Goal: Task Accomplishment & Management: Manage account settings

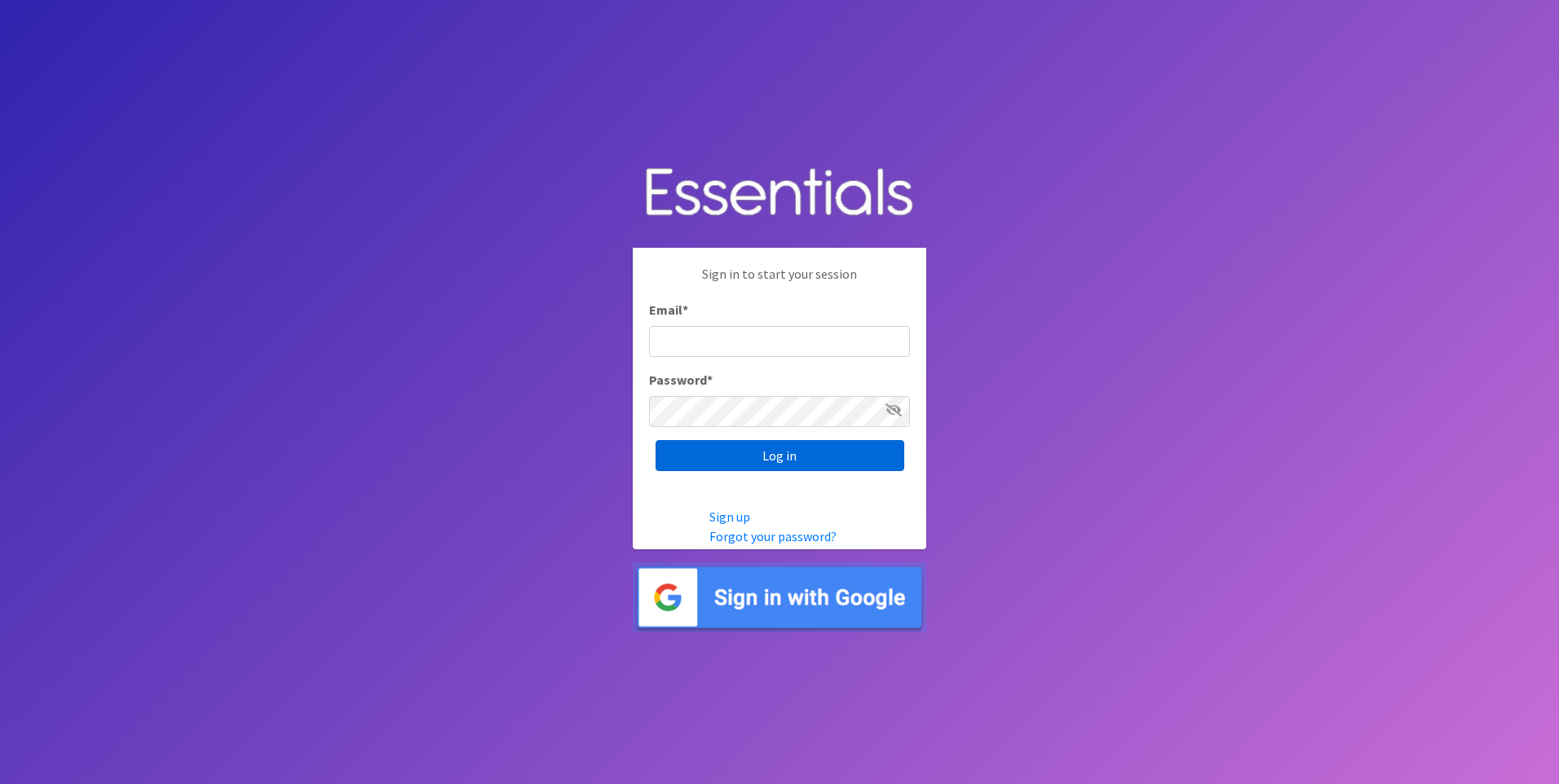
type input "service@periodokc.org"
click at [824, 461] on input "Log in" at bounding box center [780, 456] width 249 height 31
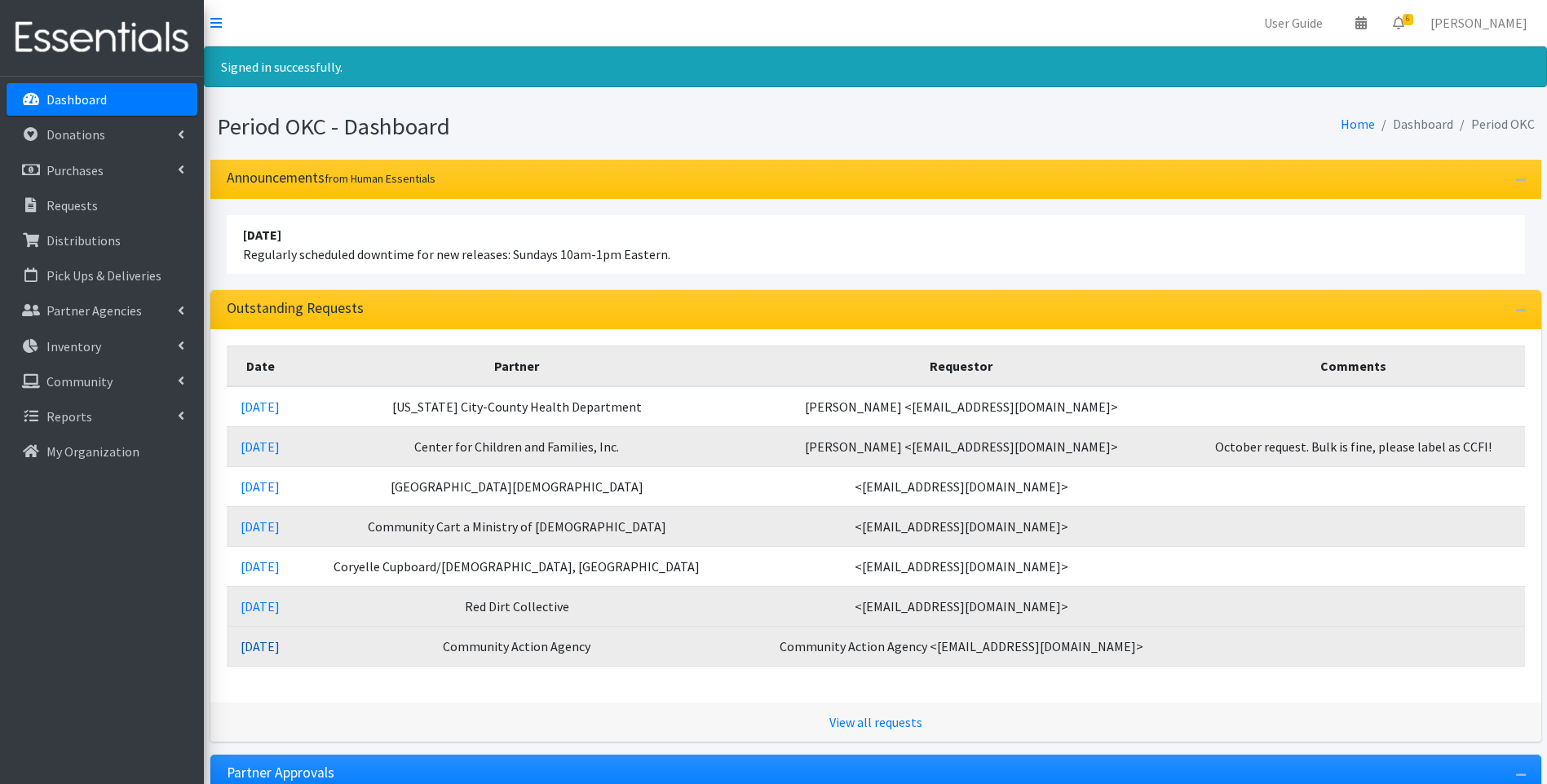
click at [280, 649] on link "09/08/2025" at bounding box center [260, 646] width 39 height 16
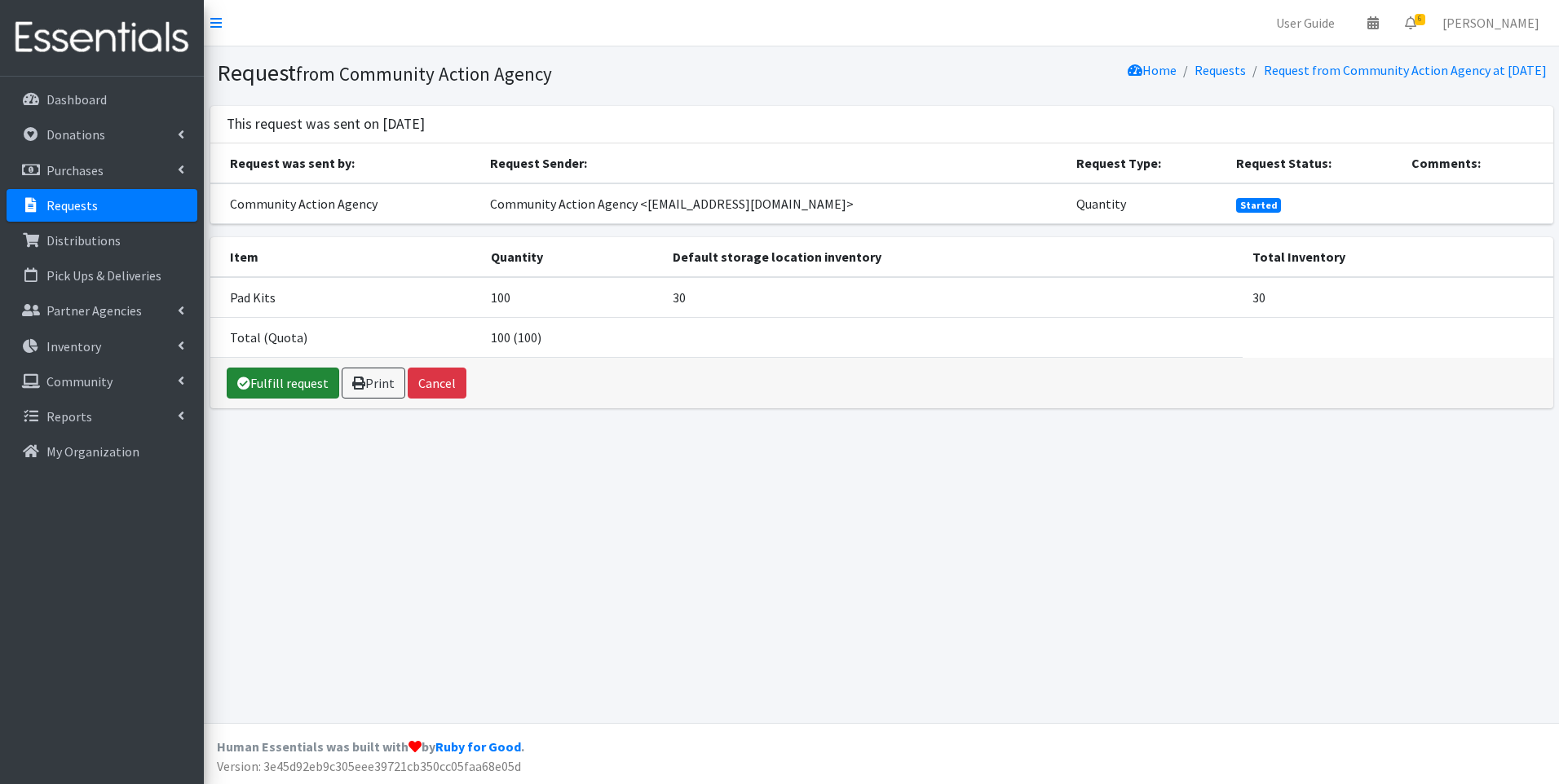
click at [302, 375] on link "Fulfill request" at bounding box center [283, 383] width 112 height 31
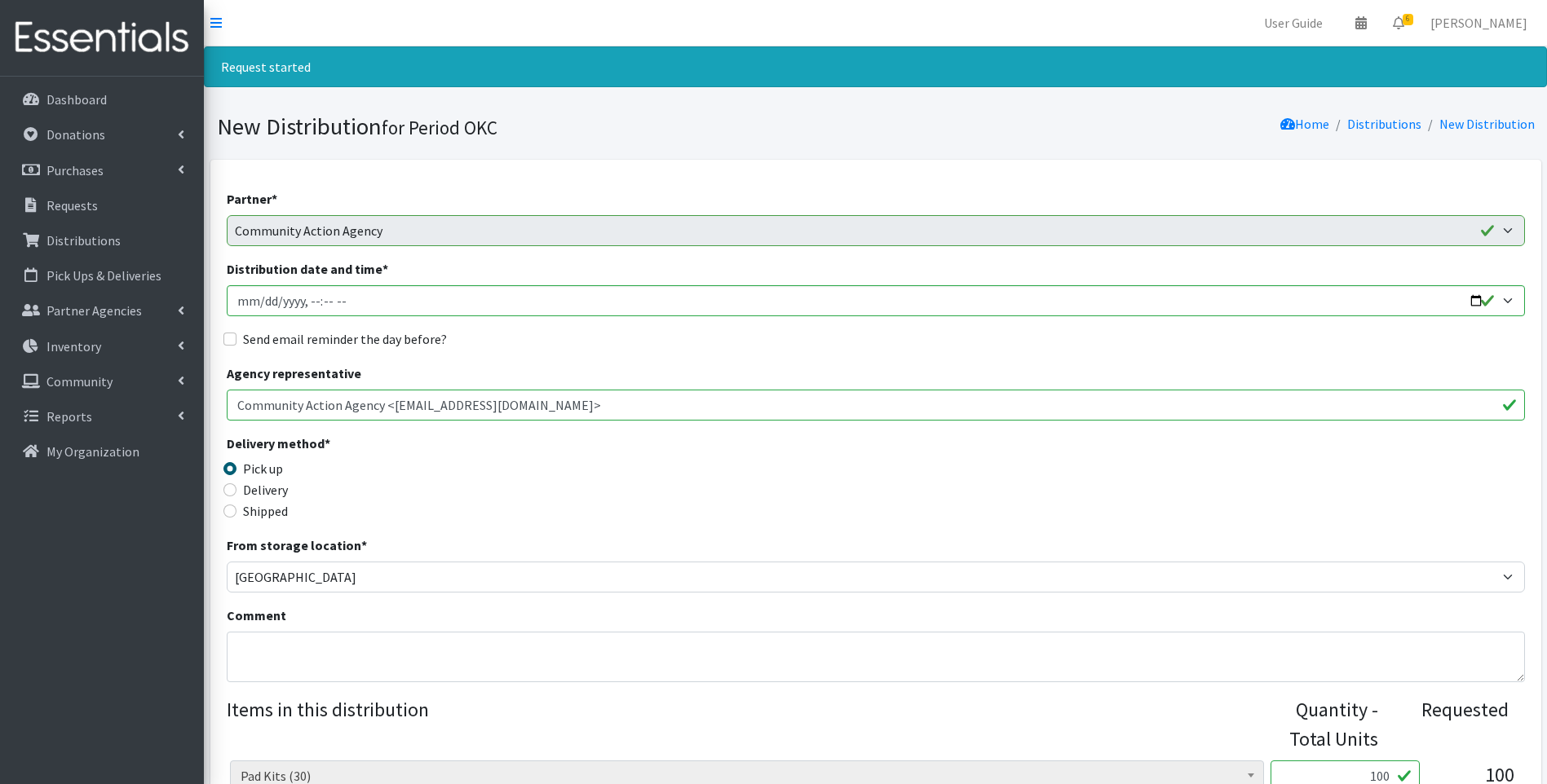
click at [240, 344] on div "Send email reminder the day before?" at bounding box center [876, 339] width 1298 height 20
click at [228, 338] on input "Send email reminder the day before?" at bounding box center [230, 339] width 13 height 13
checkbox input "true"
click at [239, 304] on input "Distribution date and time *" at bounding box center [876, 301] width 1298 height 31
type input "2025-10-29T23:59"
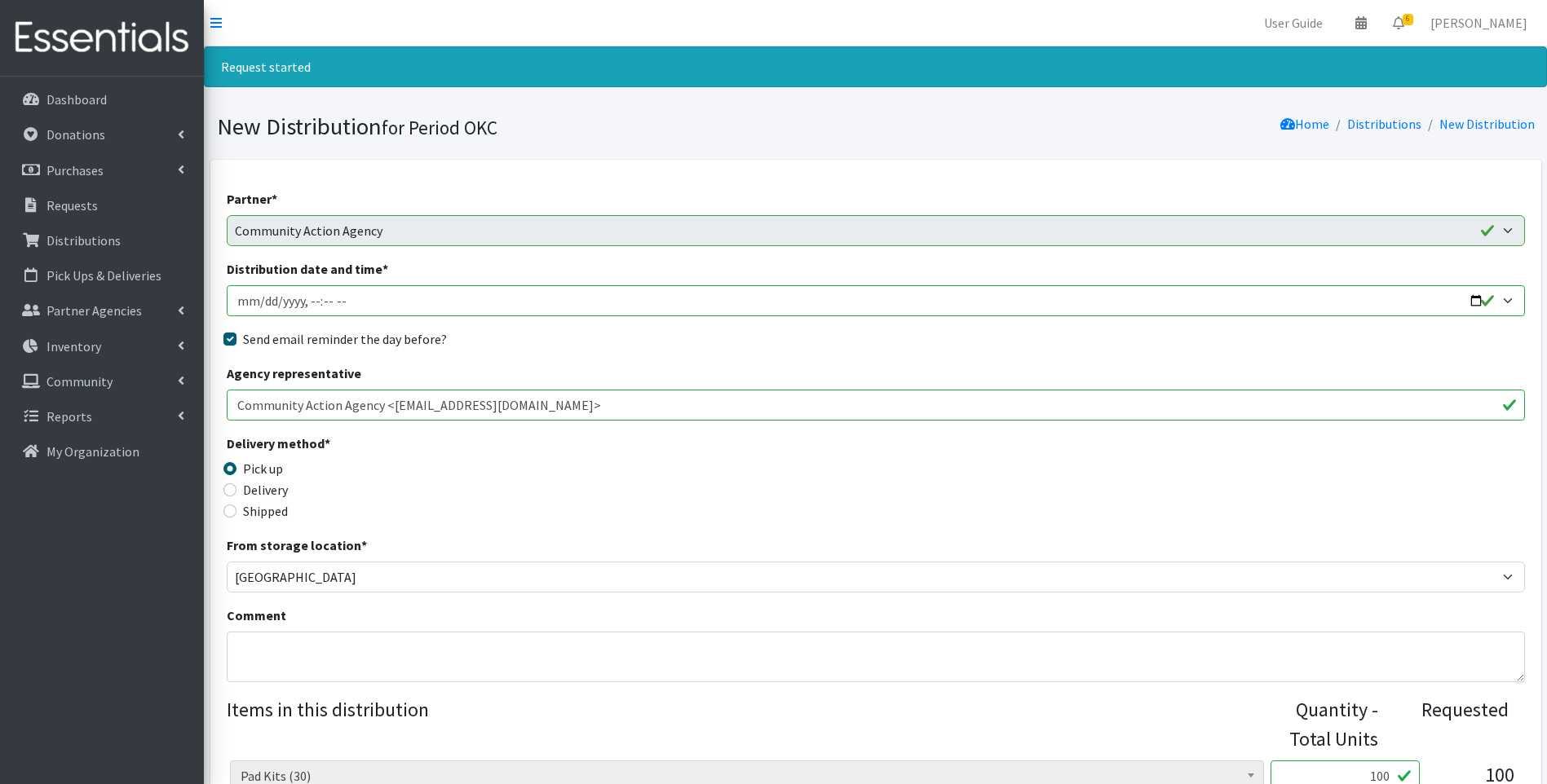
type input "2025-10-09T23:59"
type input "2025-10-09T15:30"
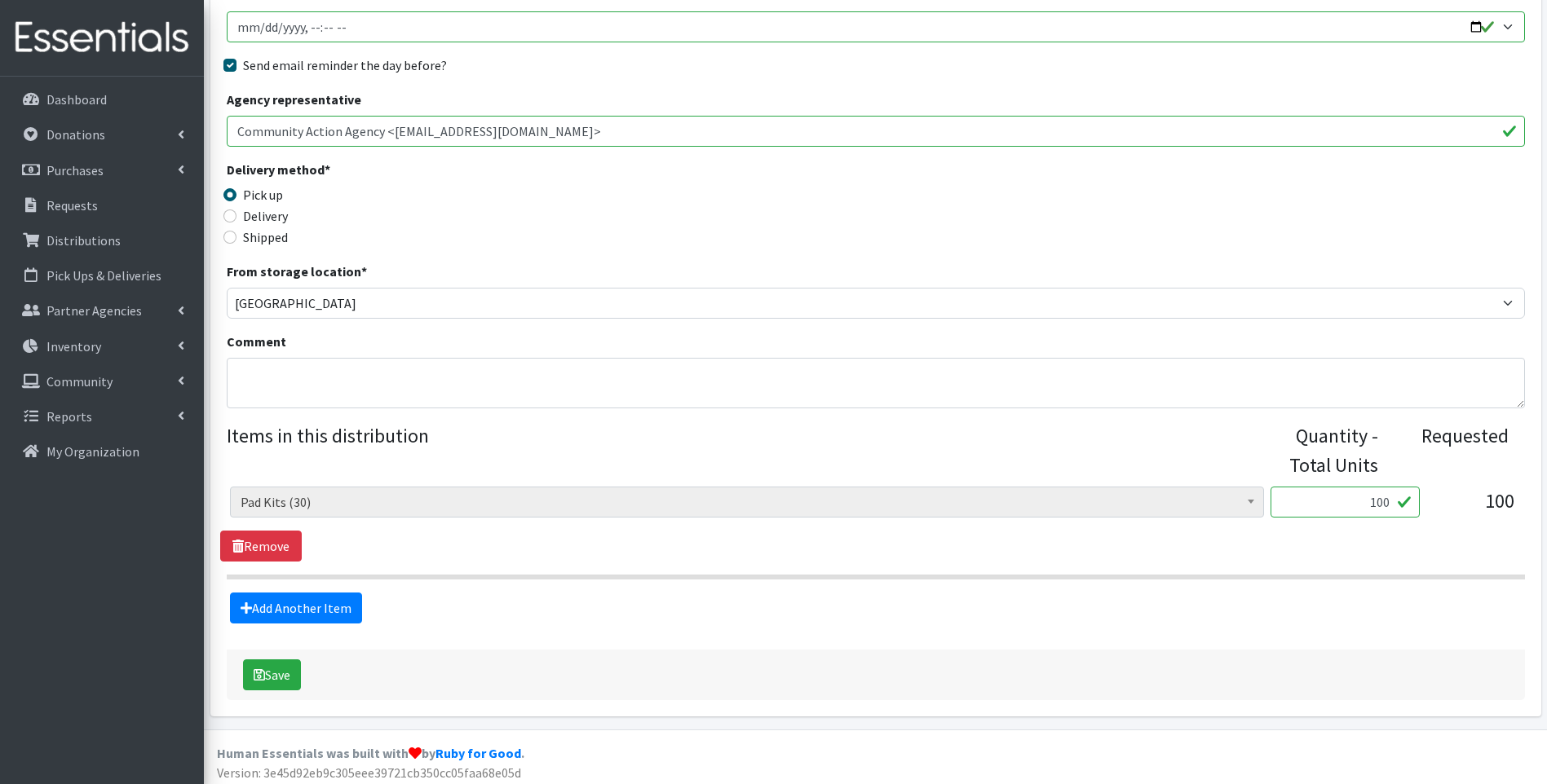
scroll to position [281, 0]
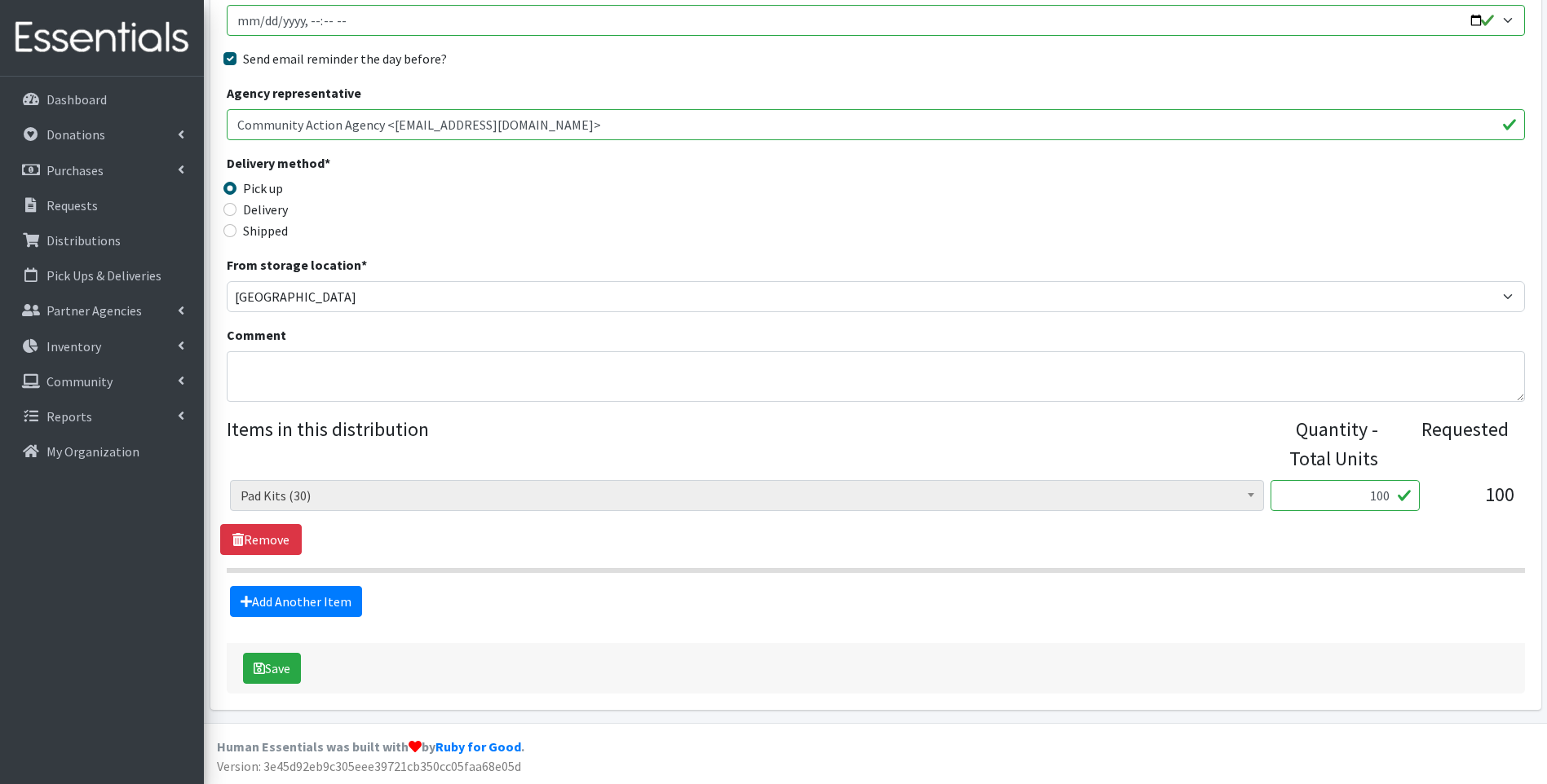
drag, startPoint x: 1370, startPoint y: 492, endPoint x: 1392, endPoint y: 487, distance: 22.6
click at [1392, 487] on input "100" at bounding box center [1345, 495] width 149 height 31
click at [828, 369] on textarea "Comment" at bounding box center [876, 377] width 1298 height 50
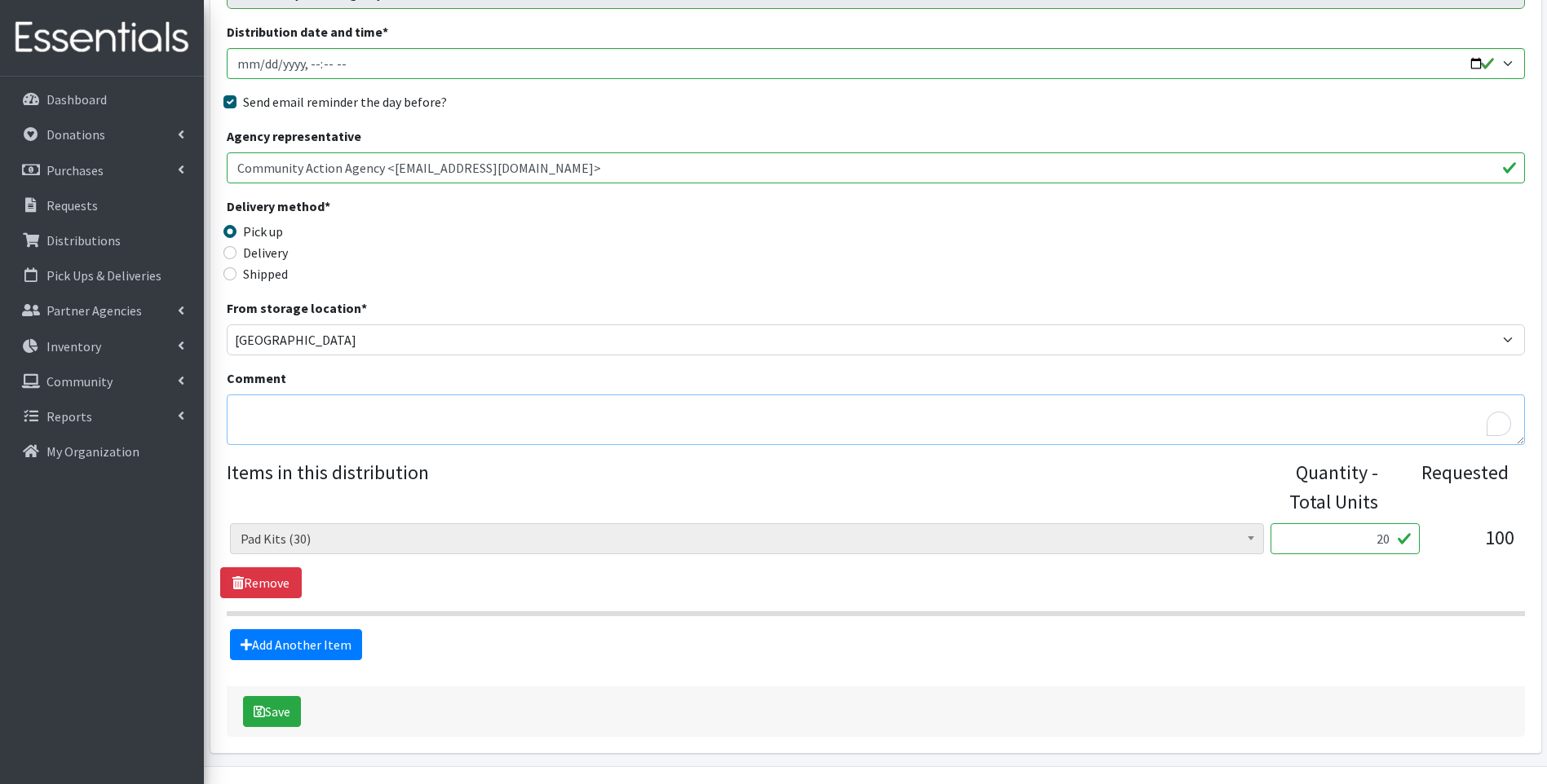
scroll to position [245, 0]
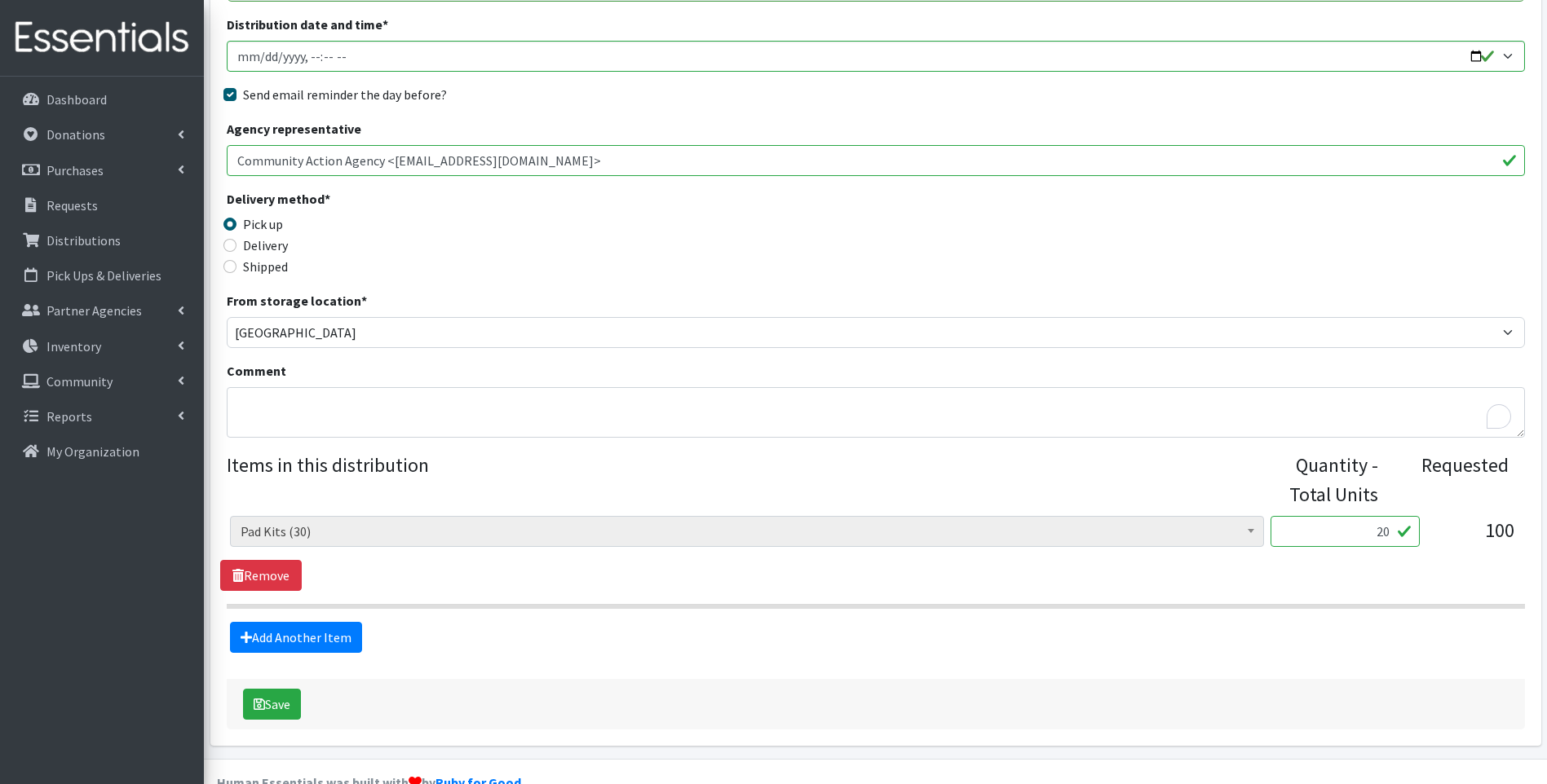
drag, startPoint x: 1371, startPoint y: 536, endPoint x: 1380, endPoint y: 536, distance: 9.0
click at [1380, 536] on input "20" at bounding box center [1345, 531] width 149 height 31
type input "30"
click at [86, 242] on p "Distributions" at bounding box center [83, 240] width 74 height 16
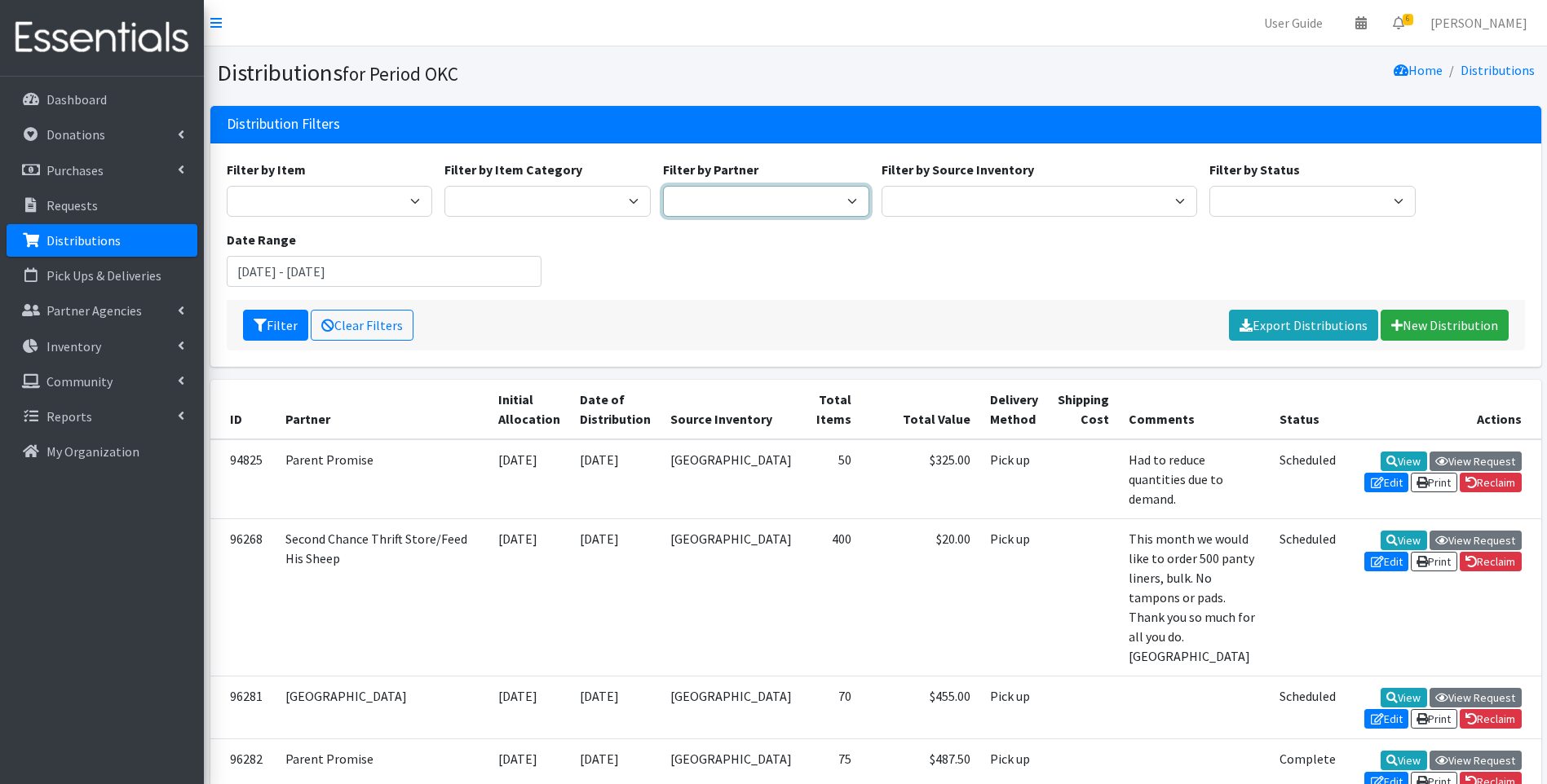
click at [773, 201] on select "ACTNow Health and Wellness Fair ASTEC Schools Bagz of luv Inc Bethesda CannaChu…" at bounding box center [766, 201] width 206 height 31
select select "5978"
click at [663, 186] on select "ACTNow Health and Wellness Fair ASTEC Schools Bagz of luv Inc Bethesda CannaChu…" at bounding box center [766, 201] width 206 height 31
click at [280, 328] on button "Filter" at bounding box center [275, 325] width 66 height 31
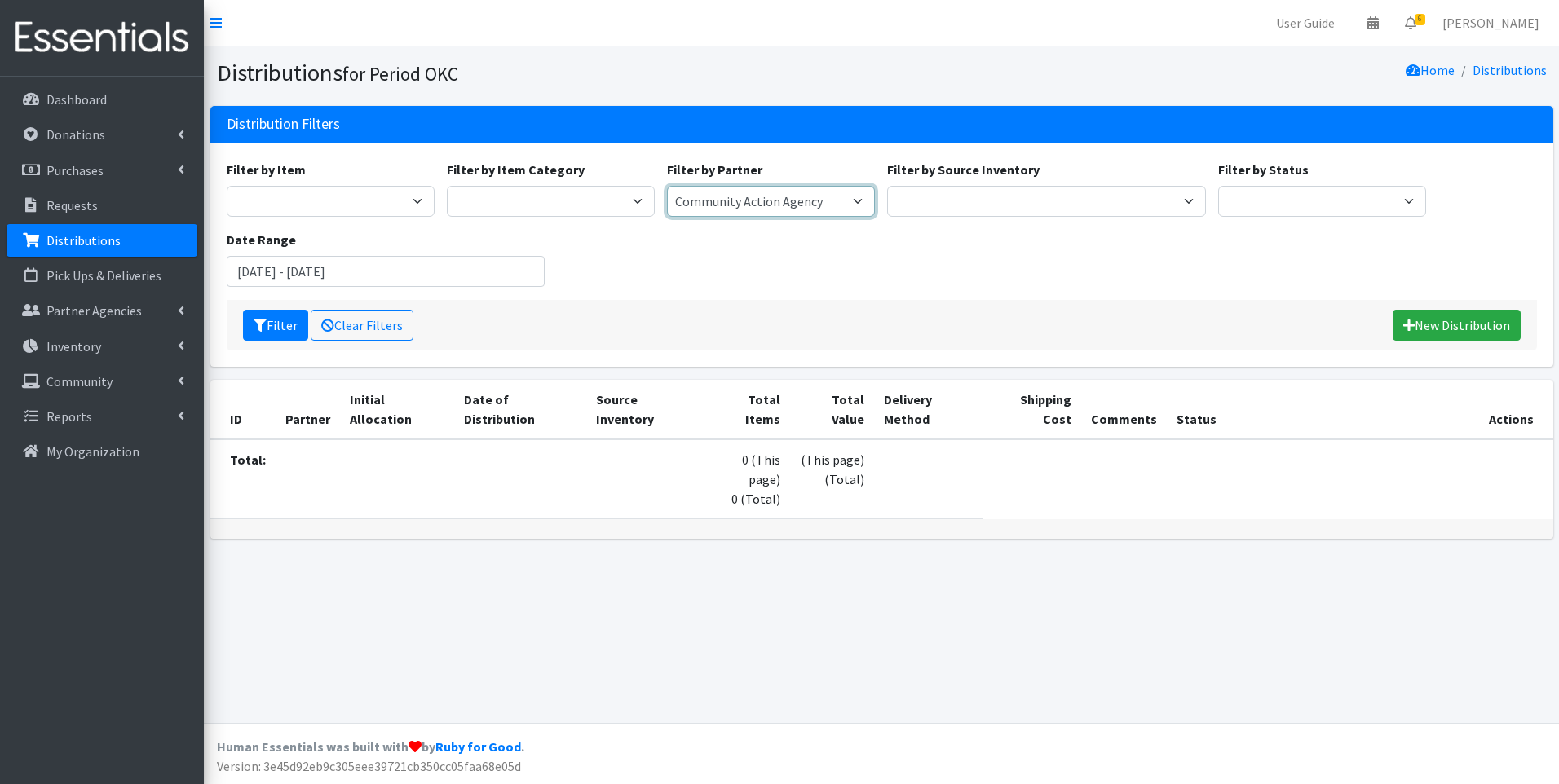
click at [755, 208] on select "ACTNow Health and Wellness Fair ASTEC Schools Bagz of luv Inc Bethesda CannaChu…" at bounding box center [771, 201] width 208 height 31
click at [80, 202] on p "Requests" at bounding box center [72, 205] width 51 height 16
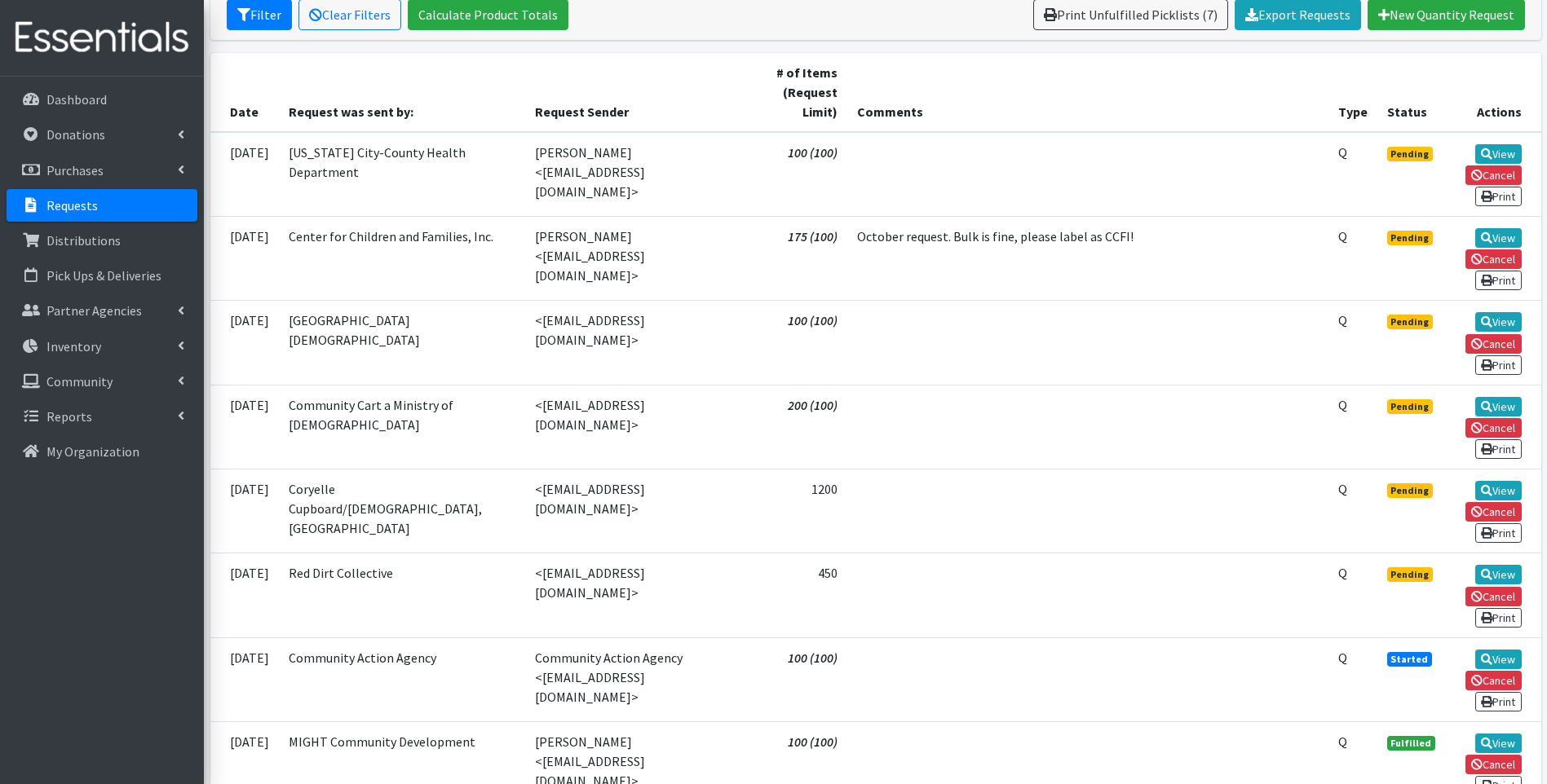
scroll to position [326, 0]
click at [1515, 152] on link "View" at bounding box center [1499, 155] width 47 height 20
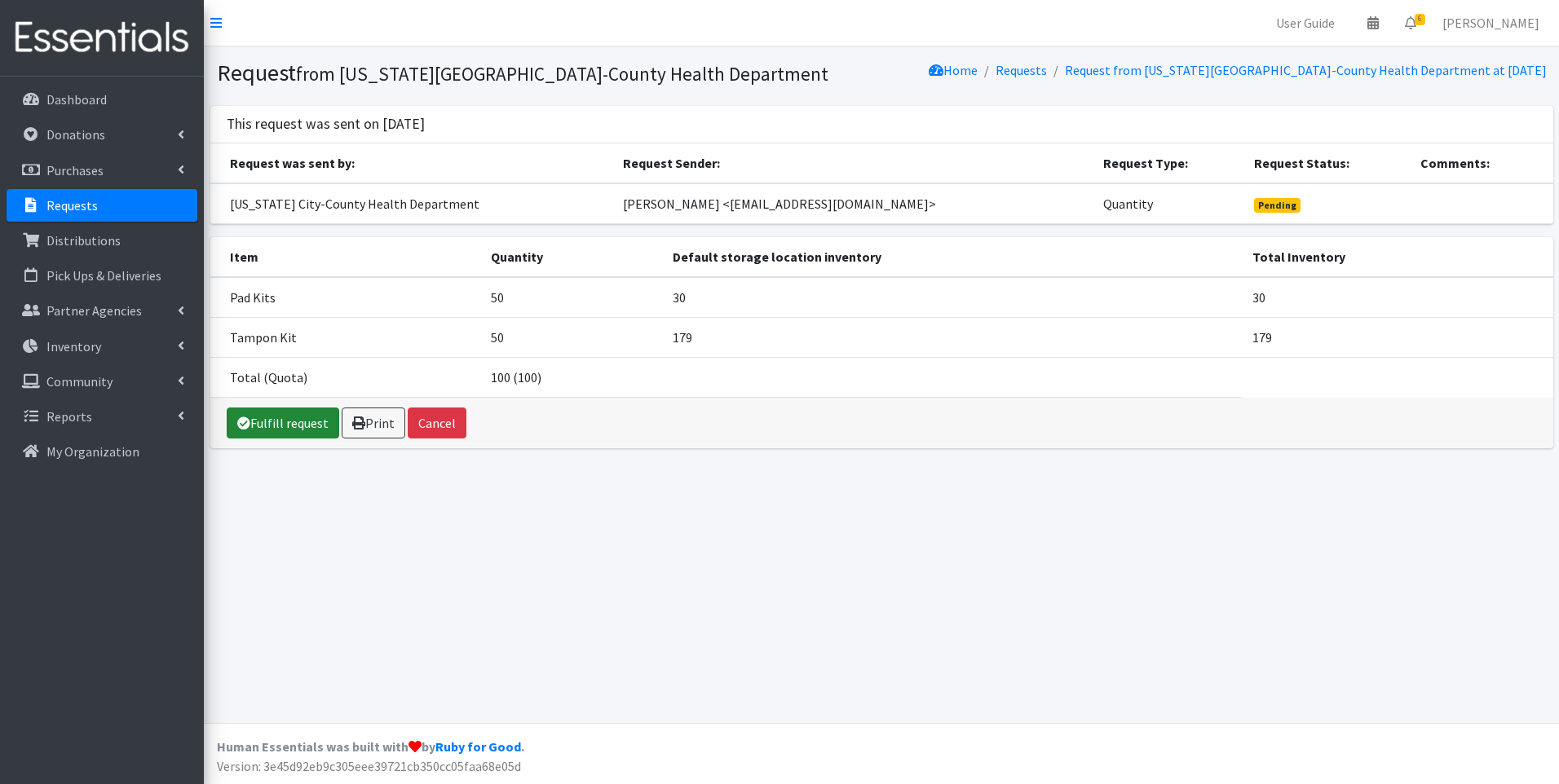
click at [259, 415] on link "Fulfill request" at bounding box center [283, 422] width 112 height 31
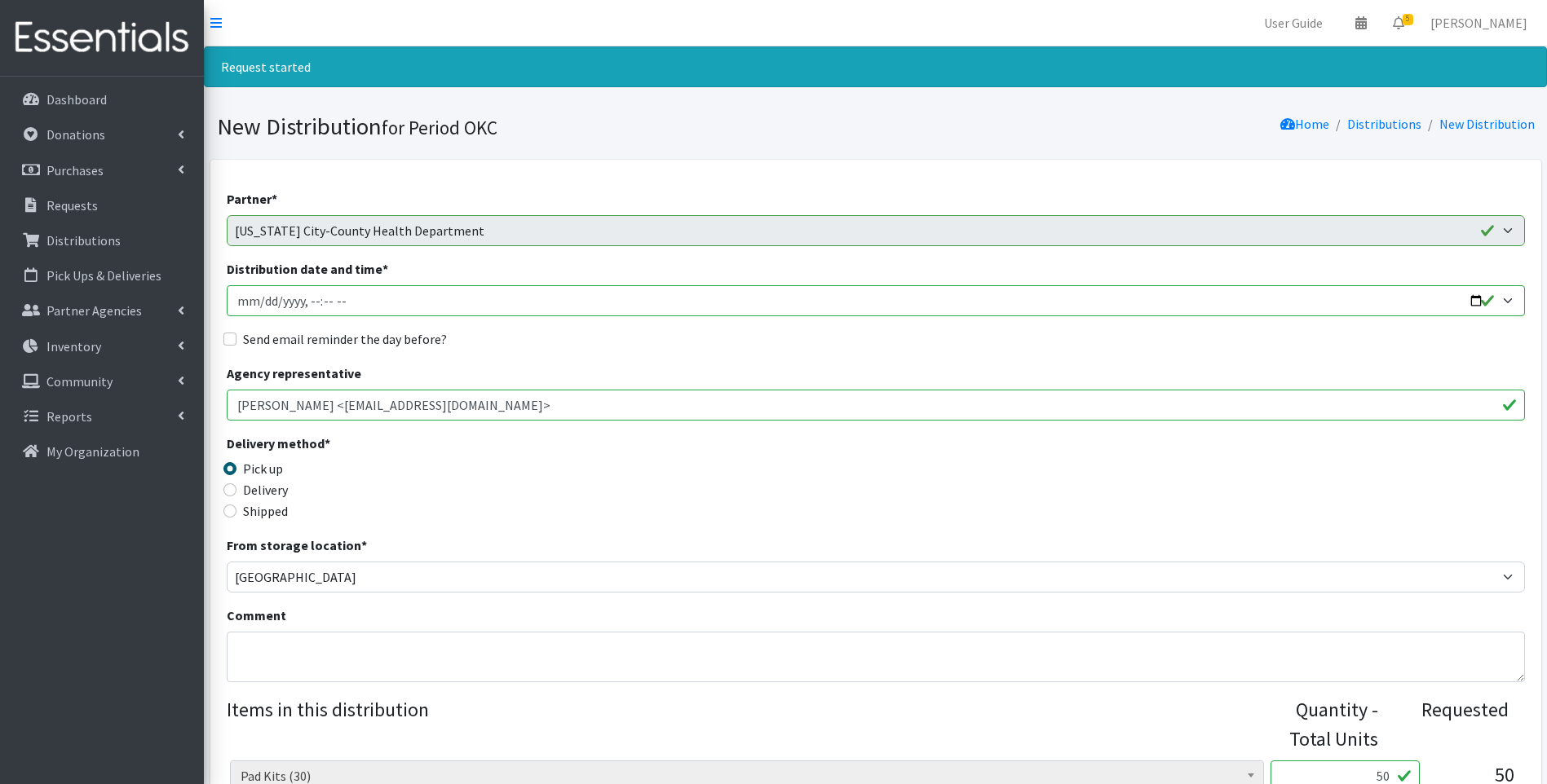
click at [242, 301] on input "Distribution date and time *" at bounding box center [876, 301] width 1298 height 31
type input "2025-10-29T23:59"
type input "2025-10-09T23:59"
type input "2025-10-09T15:30"
click at [258, 344] on label "Send email reminder the day before?" at bounding box center [345, 339] width 204 height 20
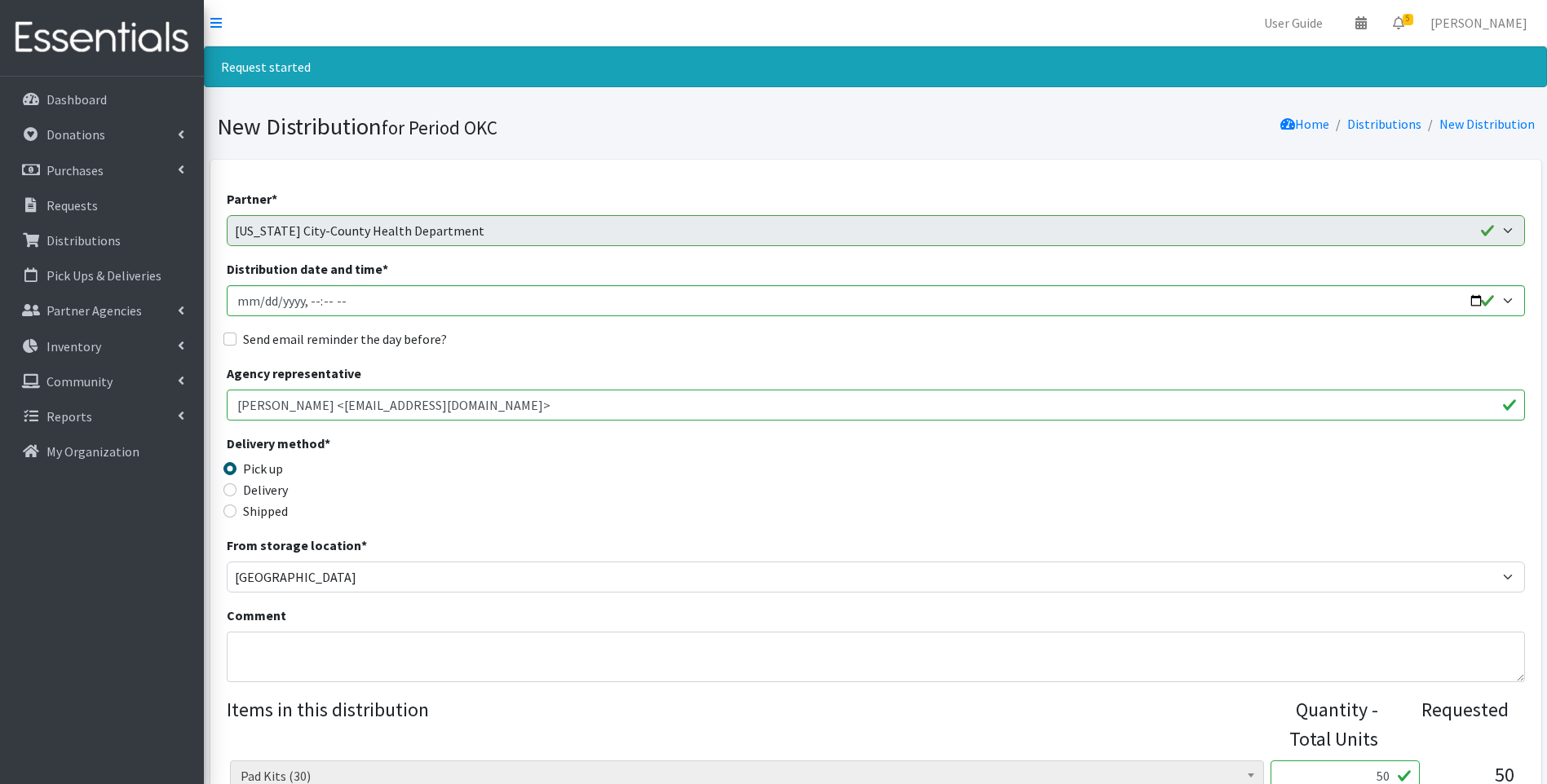
click at [237, 344] on input "Send email reminder the day before?" at bounding box center [230, 339] width 13 height 13
checkbox input "true"
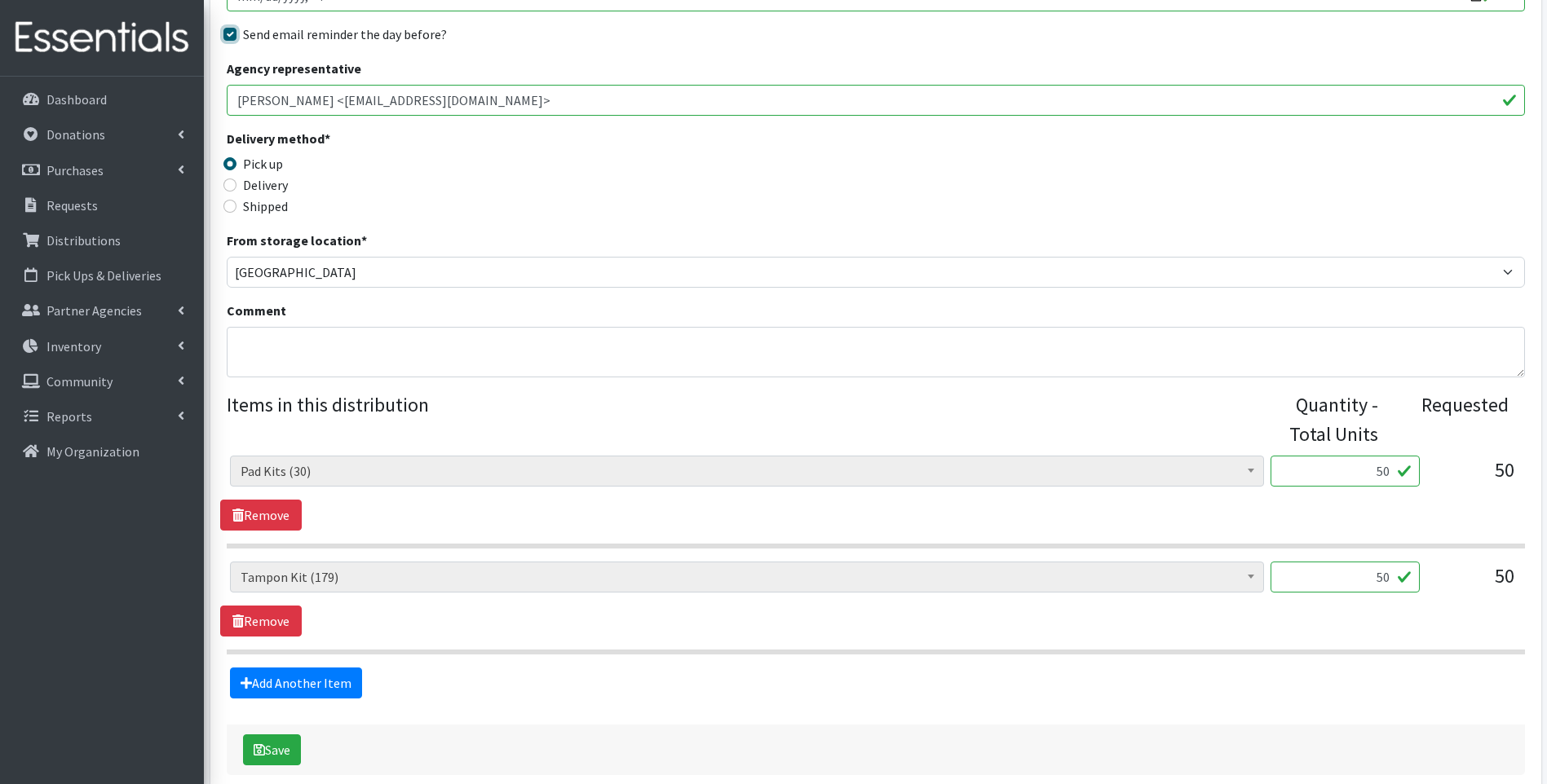
scroll to position [387, 0]
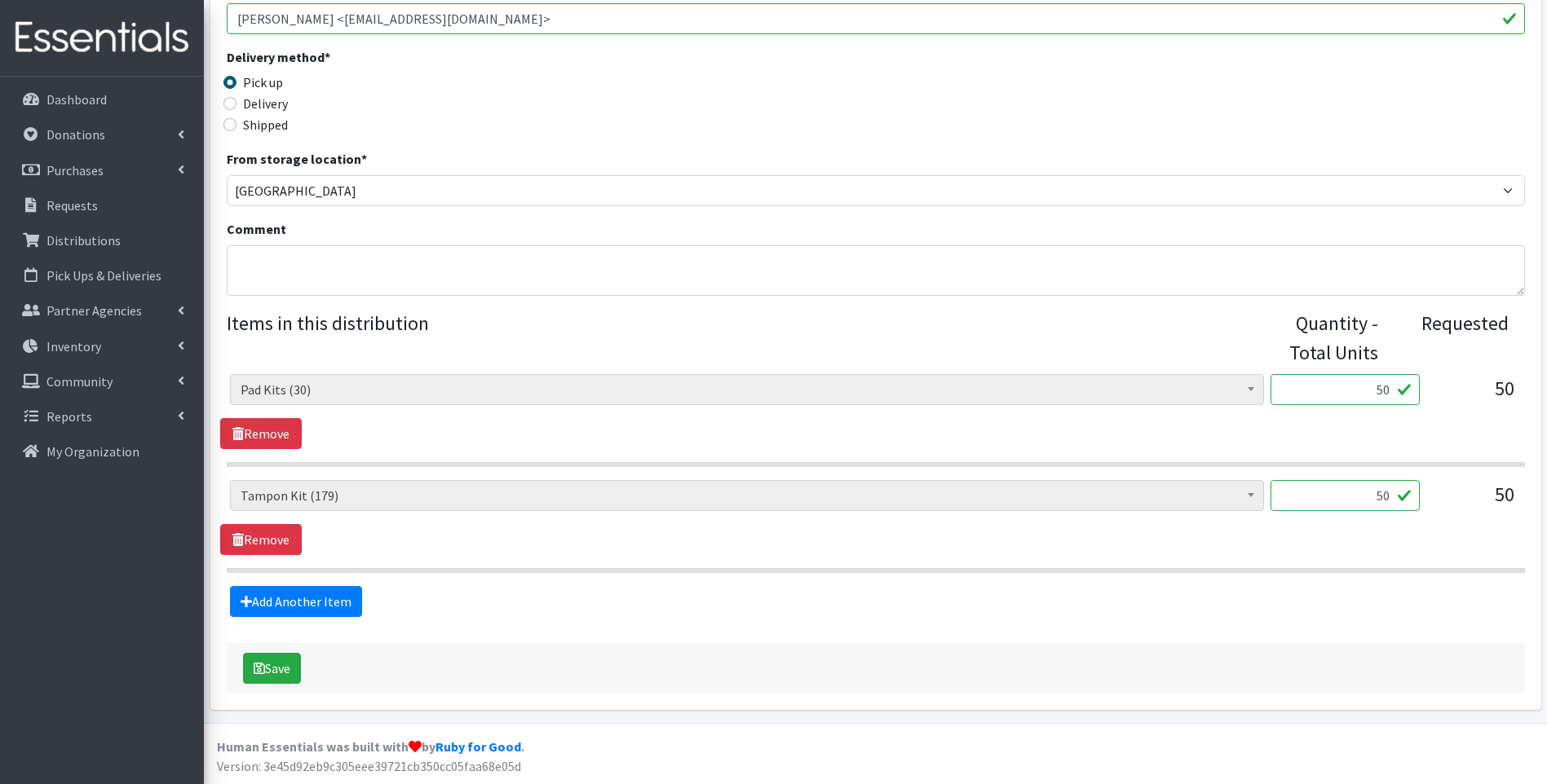
click at [1384, 393] on input "50" at bounding box center [1345, 389] width 149 height 31
type input "30"
drag, startPoint x: 1368, startPoint y: 495, endPoint x: 1386, endPoint y: 493, distance: 18.1
click at [1386, 493] on input "50" at bounding box center [1345, 495] width 149 height 31
type input "30"
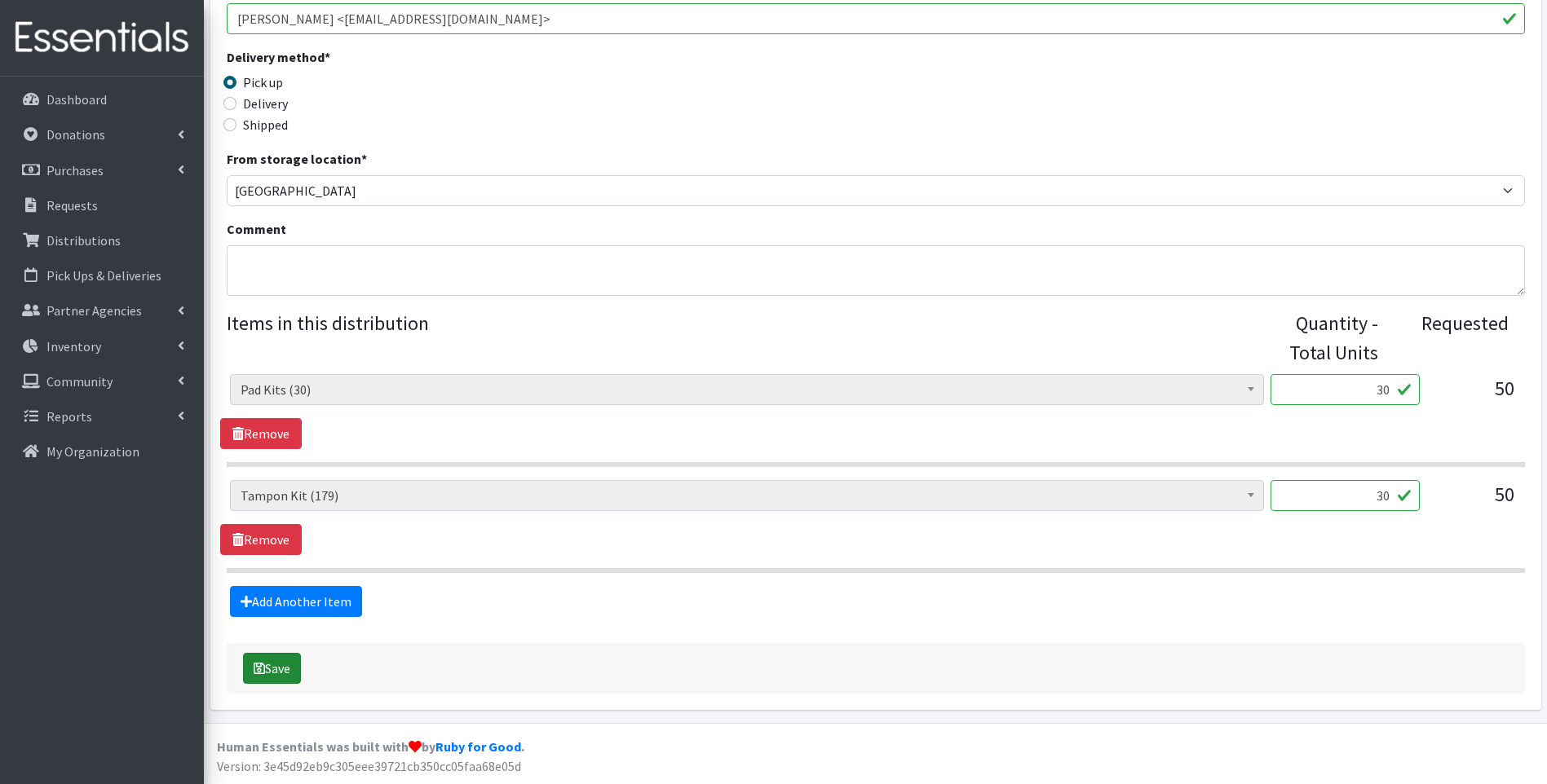
click at [271, 678] on button "Save" at bounding box center [272, 668] width 58 height 31
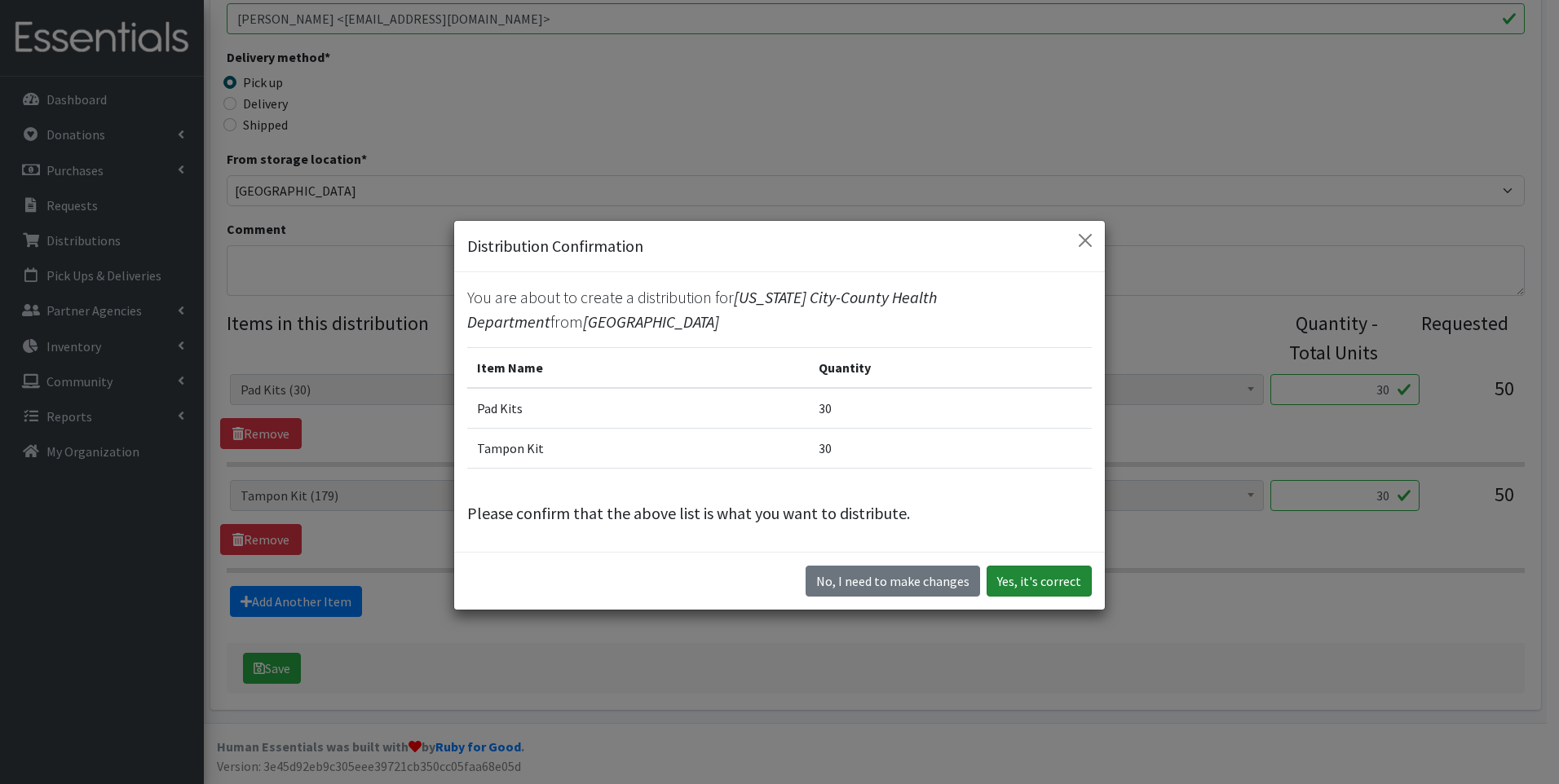
click at [1018, 594] on button "Yes, it's correct" at bounding box center [1039, 581] width 105 height 31
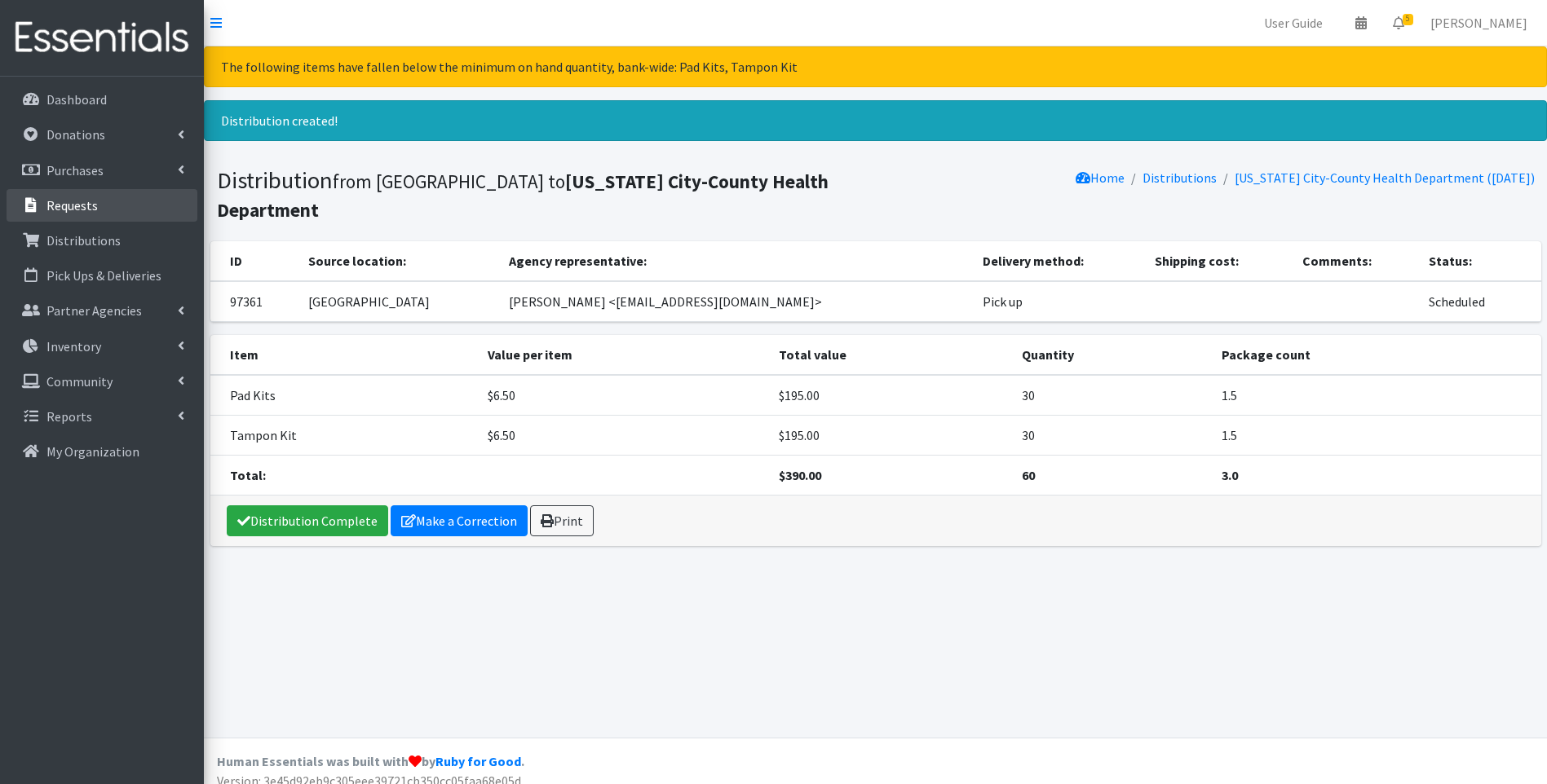
click at [90, 209] on p "Requests" at bounding box center [72, 205] width 51 height 16
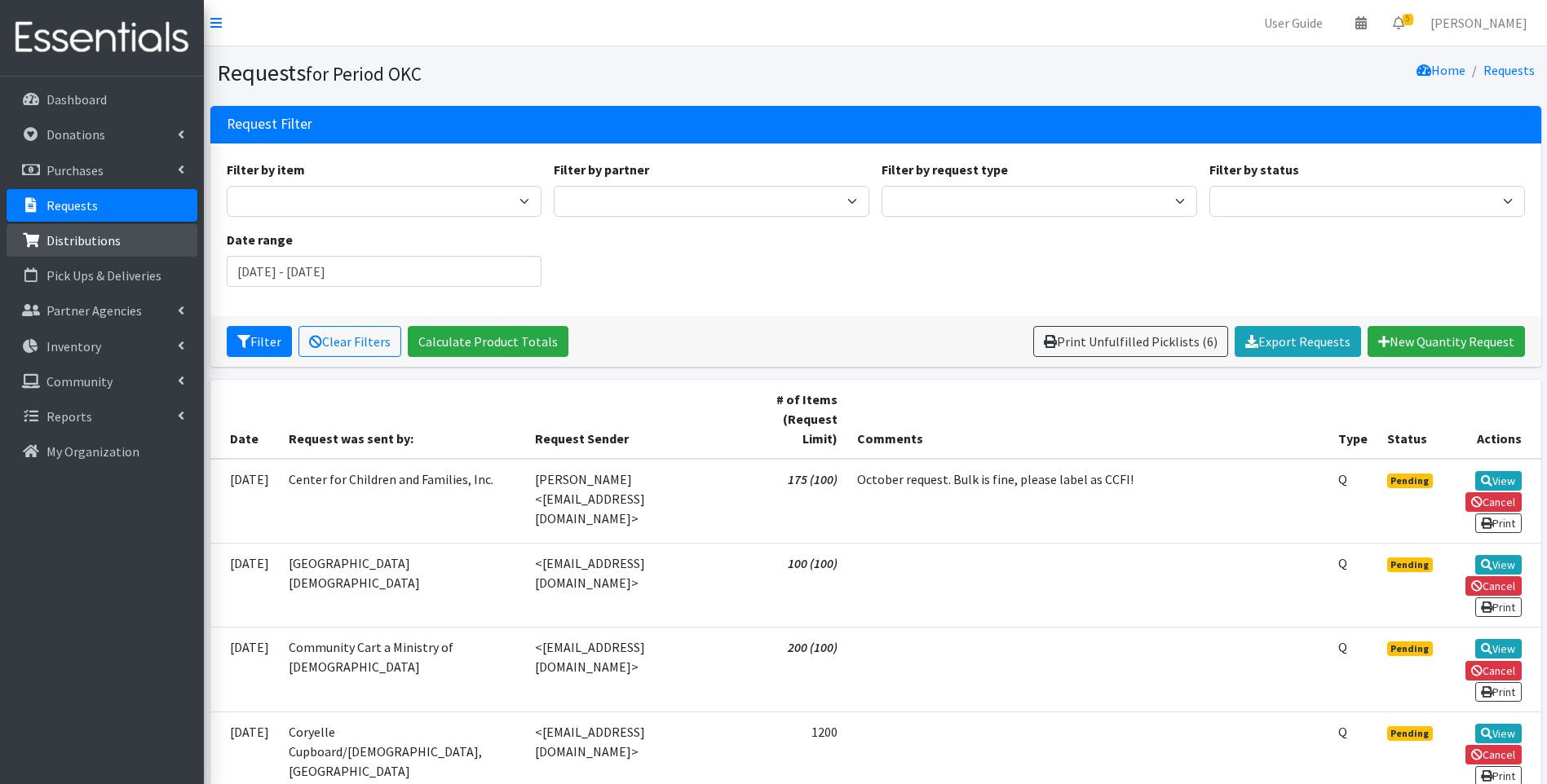
click at [126, 239] on link "Distributions" at bounding box center [101, 240] width 191 height 32
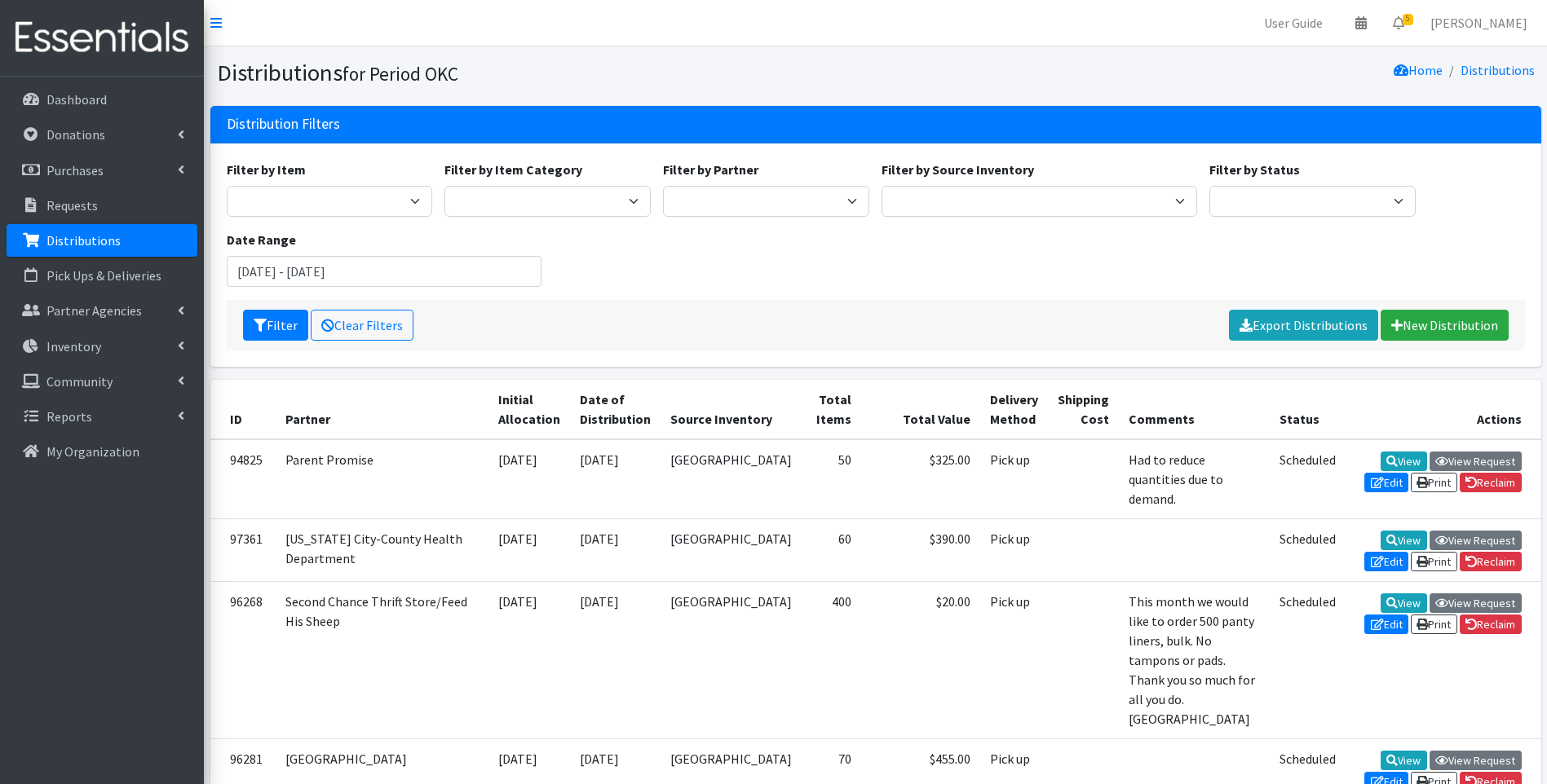
click at [1276, 206] on select "Scheduled Complete" at bounding box center [1313, 201] width 206 height 31
select select "5"
click at [1210, 186] on select "Scheduled Complete" at bounding box center [1313, 201] width 206 height 31
click at [273, 326] on button "Filter" at bounding box center [275, 325] width 66 height 31
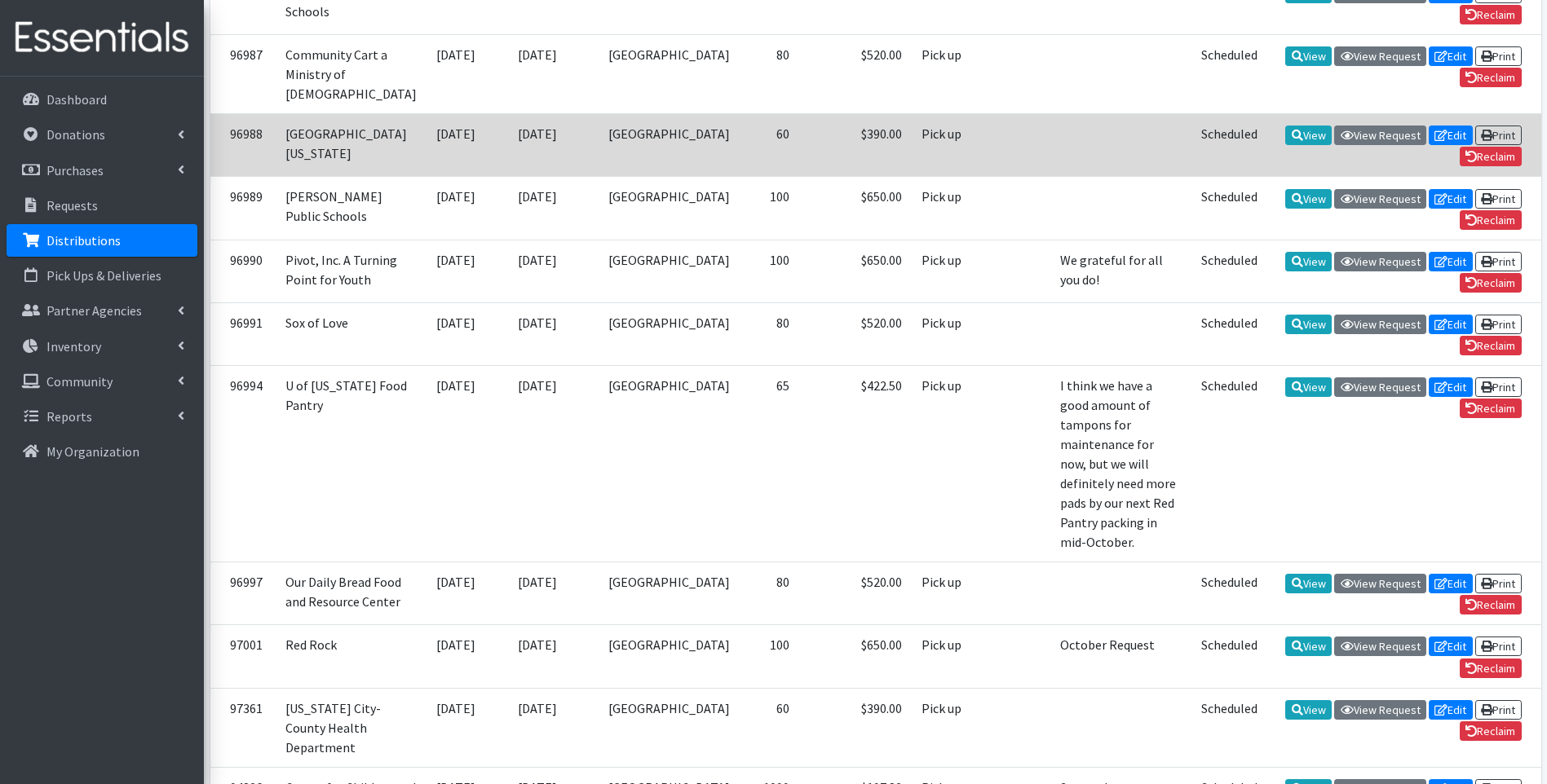
scroll to position [1326, 0]
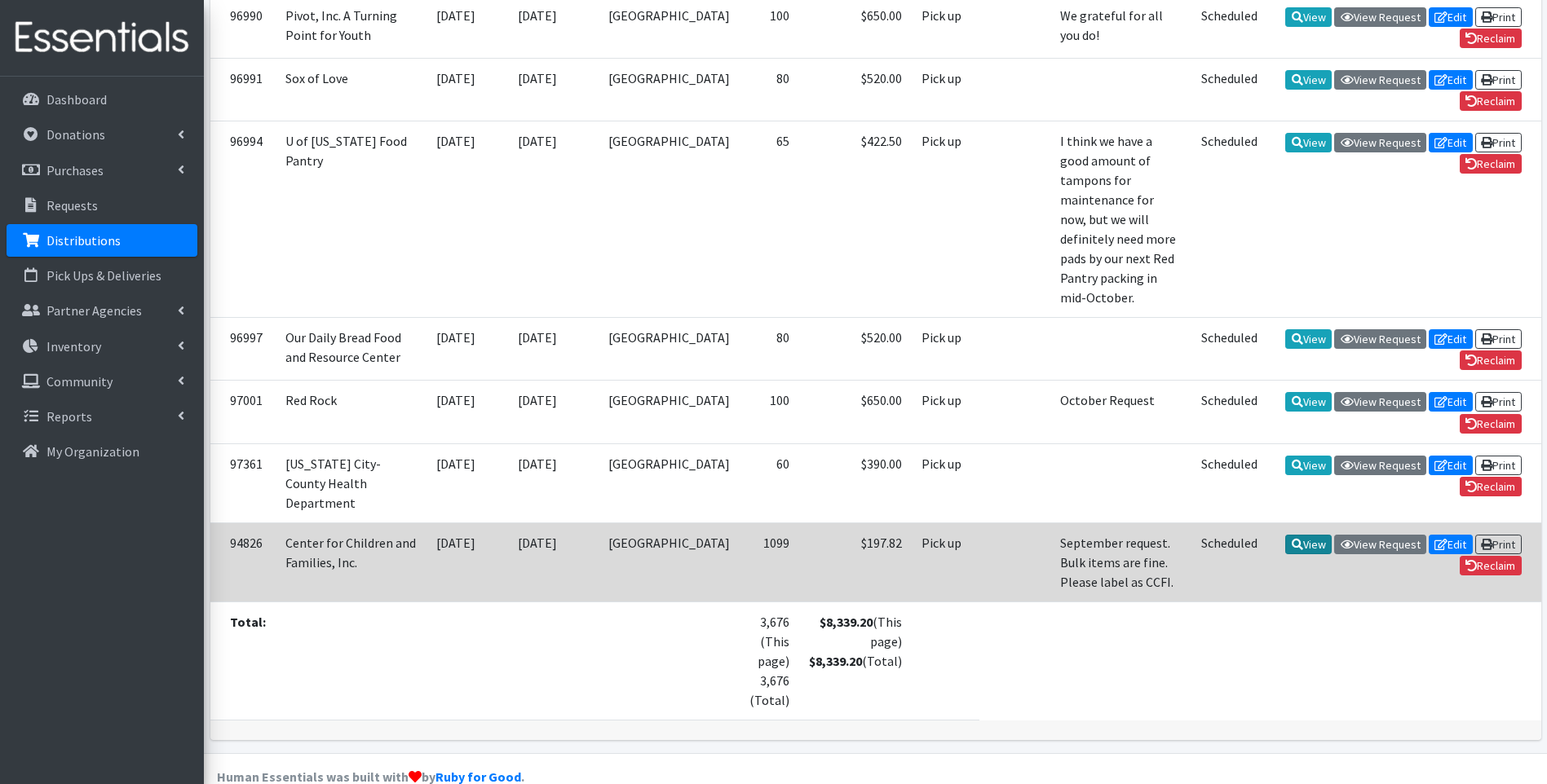
click at [1296, 539] on icon at bounding box center [1297, 544] width 12 height 12
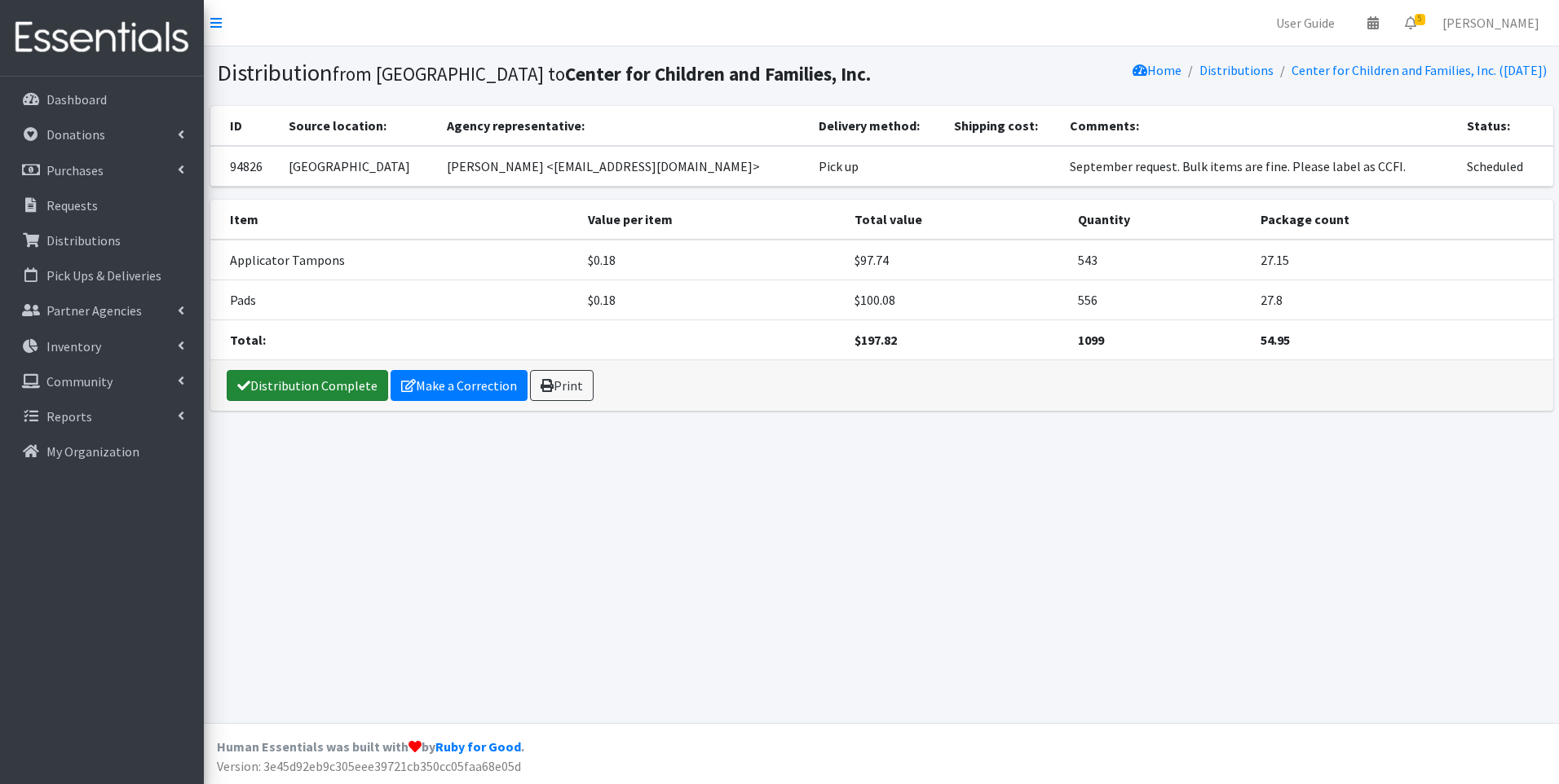
click at [344, 385] on link "Distribution Complete" at bounding box center [308, 386] width 162 height 31
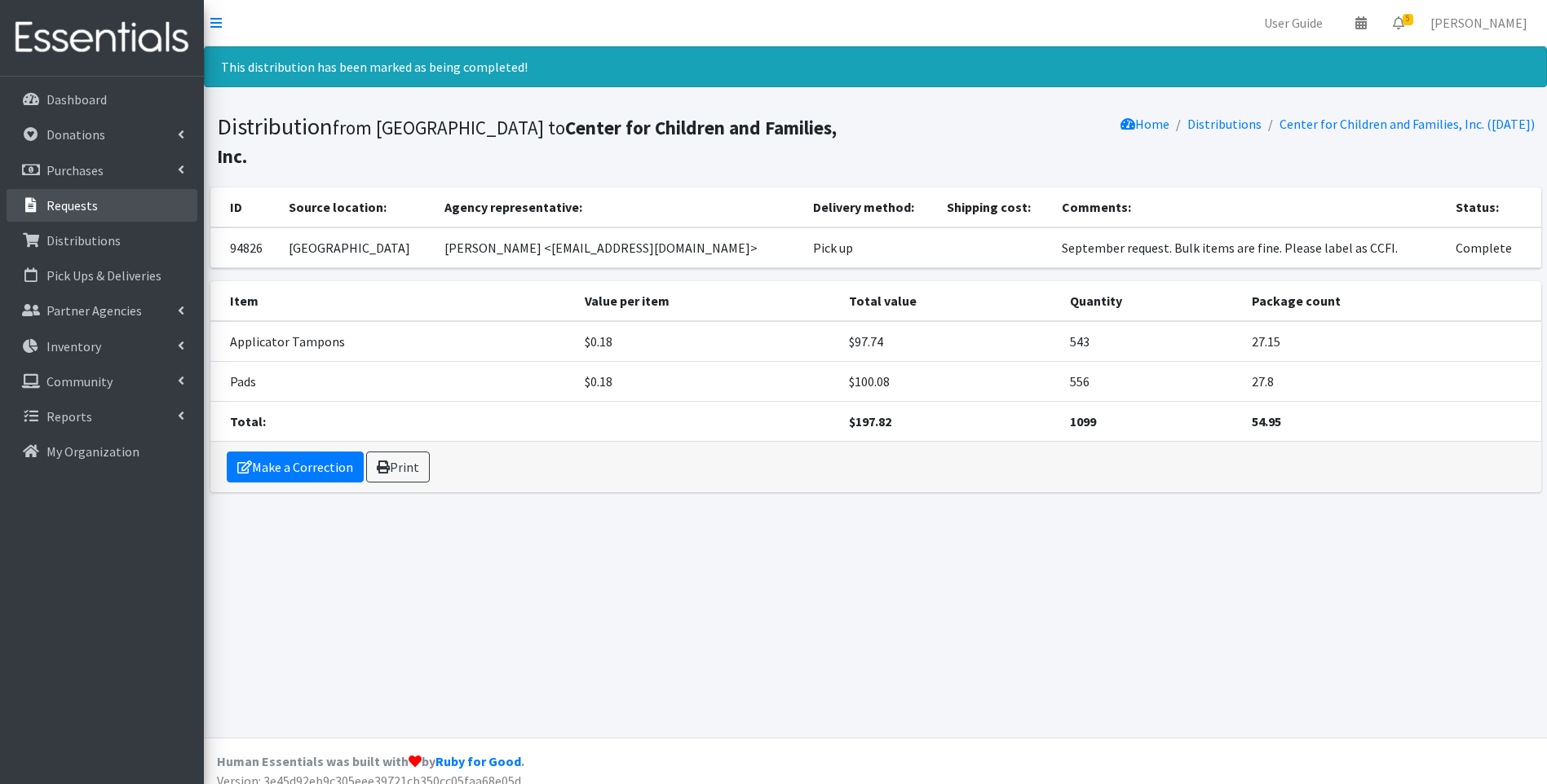
click at [70, 211] on p "Requests" at bounding box center [72, 205] width 51 height 16
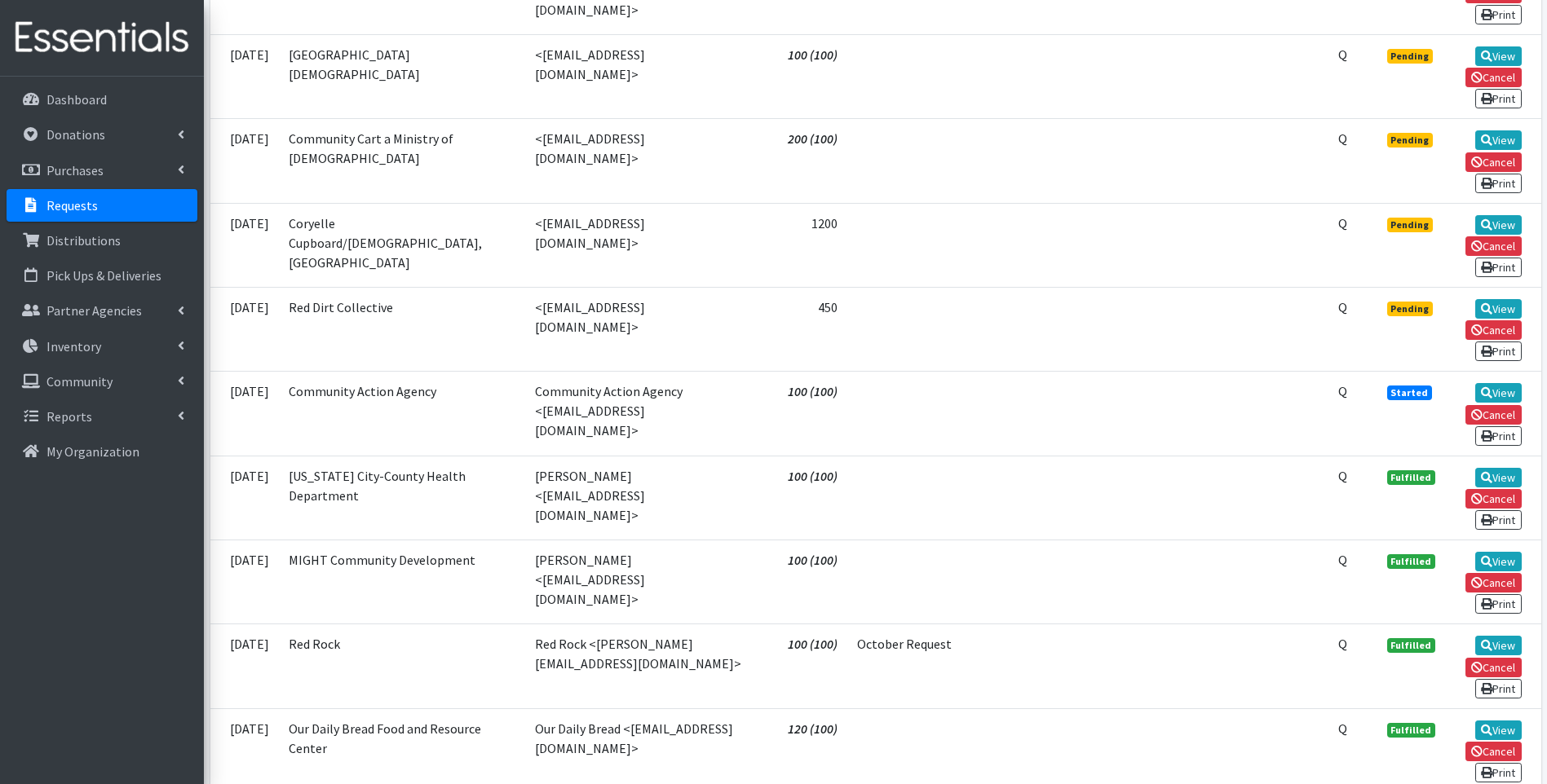
scroll to position [245, 0]
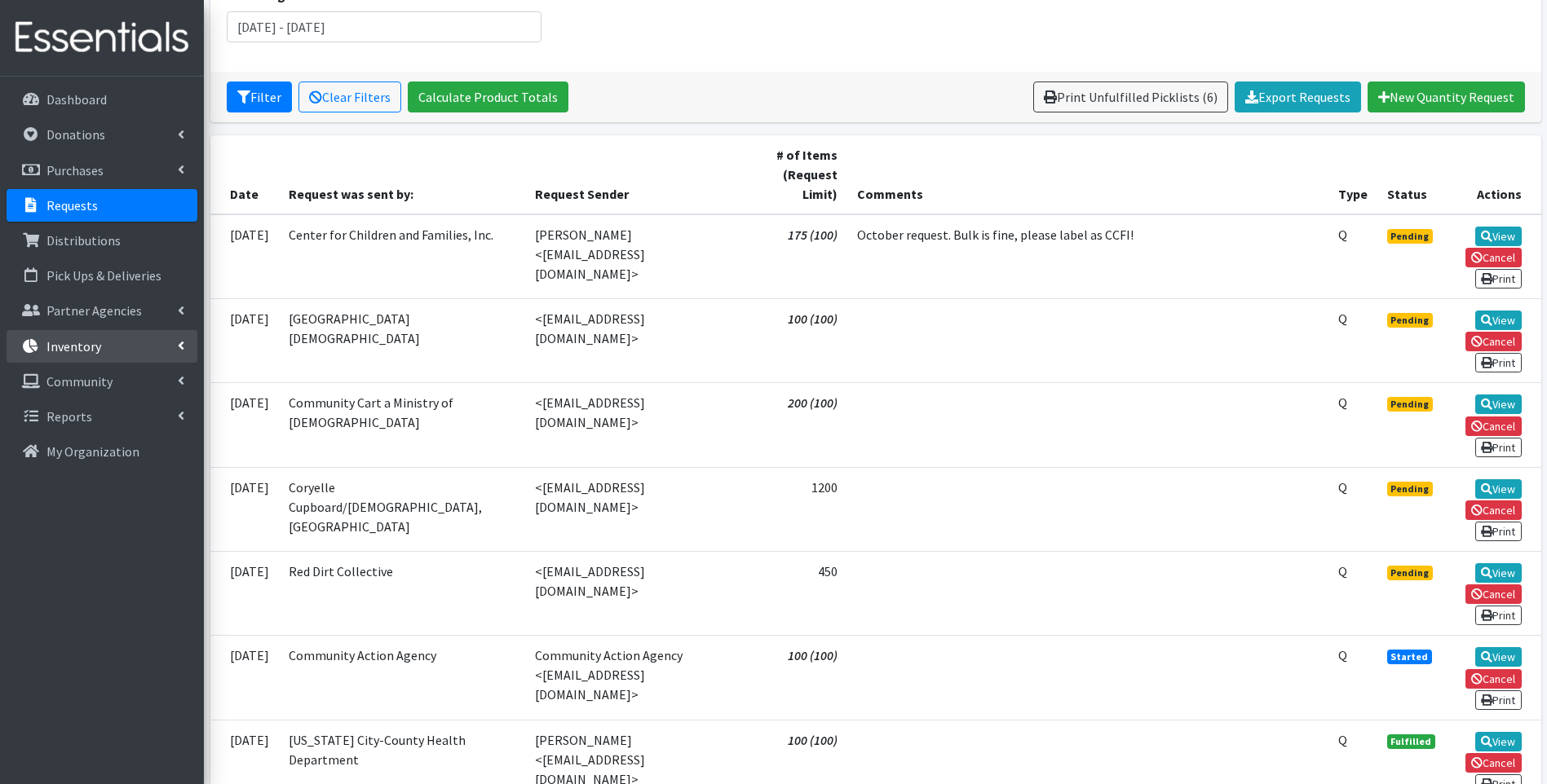
click at [92, 345] on p "Inventory" at bounding box center [74, 346] width 55 height 16
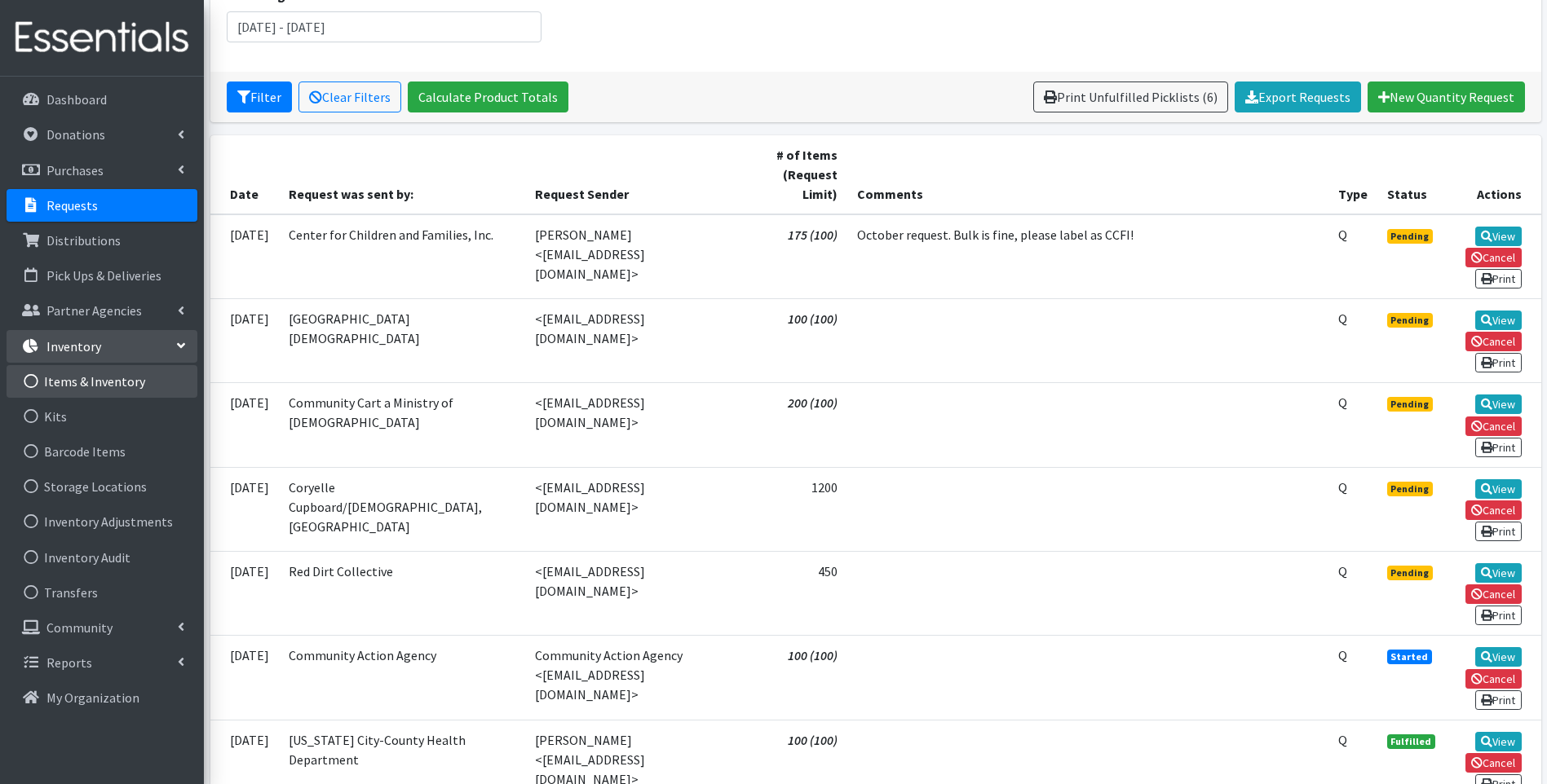
click at [93, 381] on link "Items & Inventory" at bounding box center [101, 381] width 191 height 32
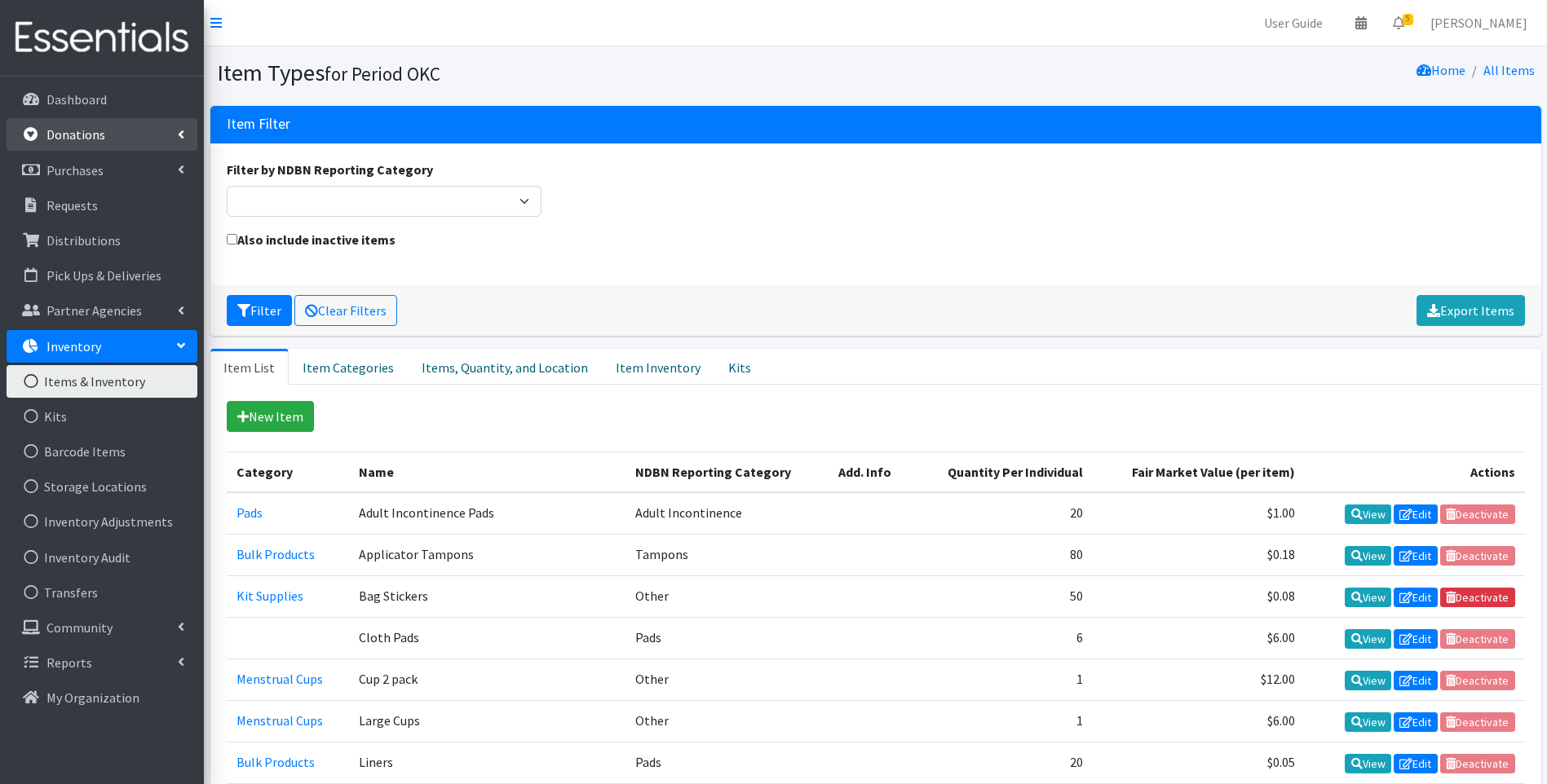
click at [83, 125] on link "Donations" at bounding box center [101, 135] width 191 height 32
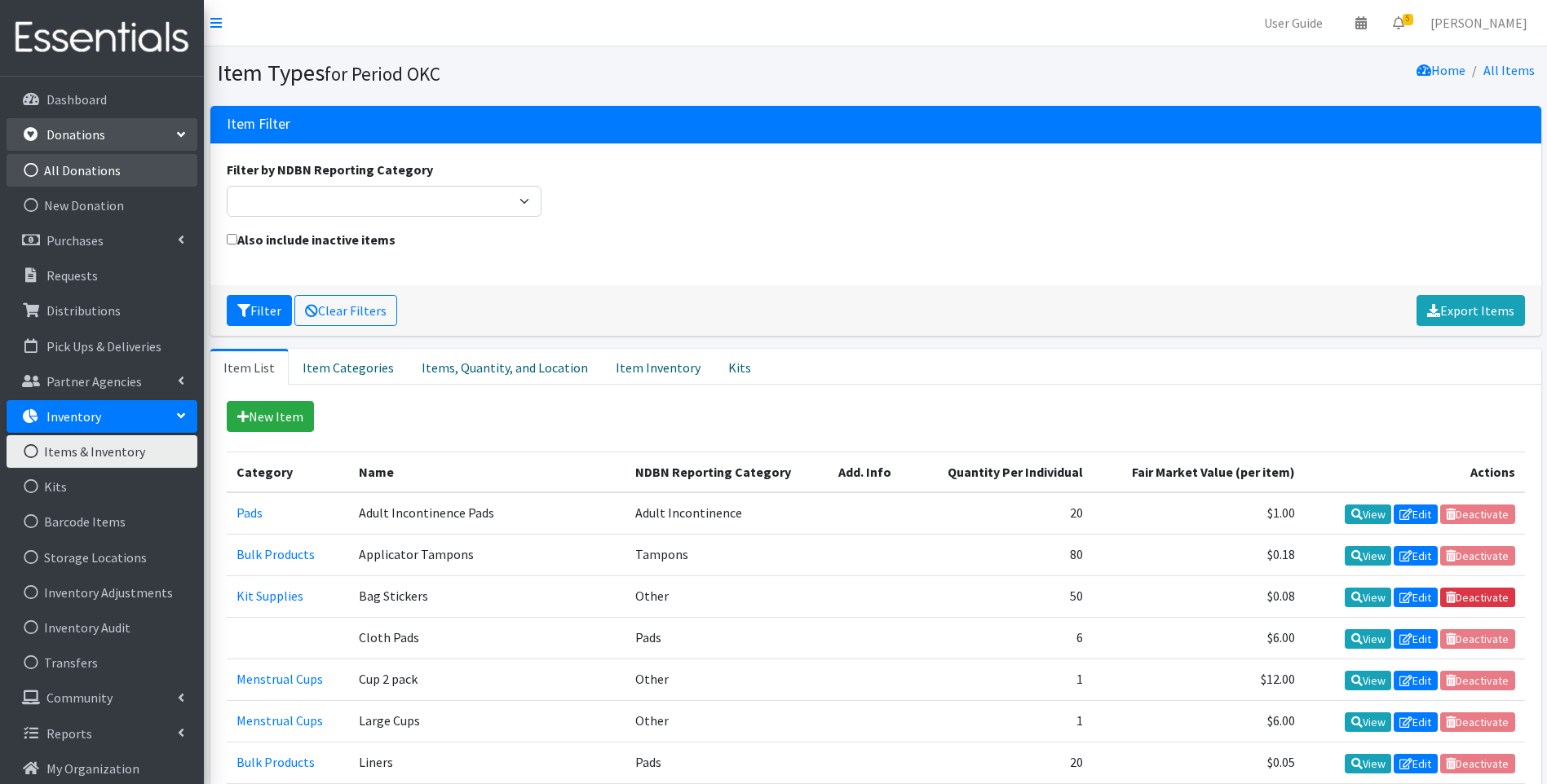
click at [97, 165] on link "All Donations" at bounding box center [101, 170] width 191 height 32
